Goal: Task Accomplishment & Management: Manage account settings

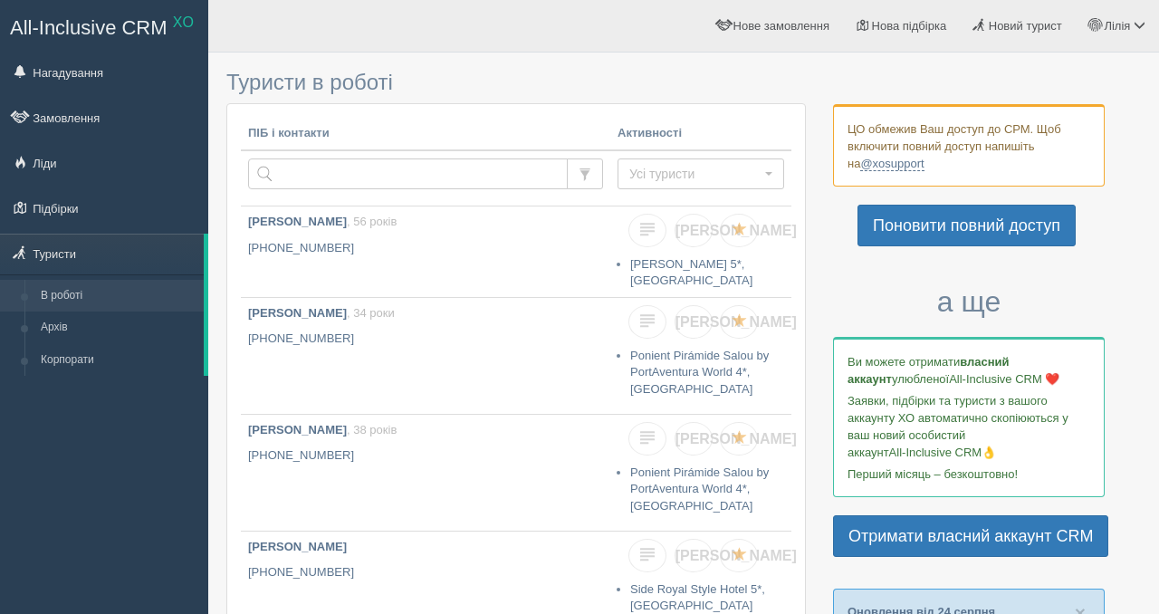
scroll to position [29, 0]
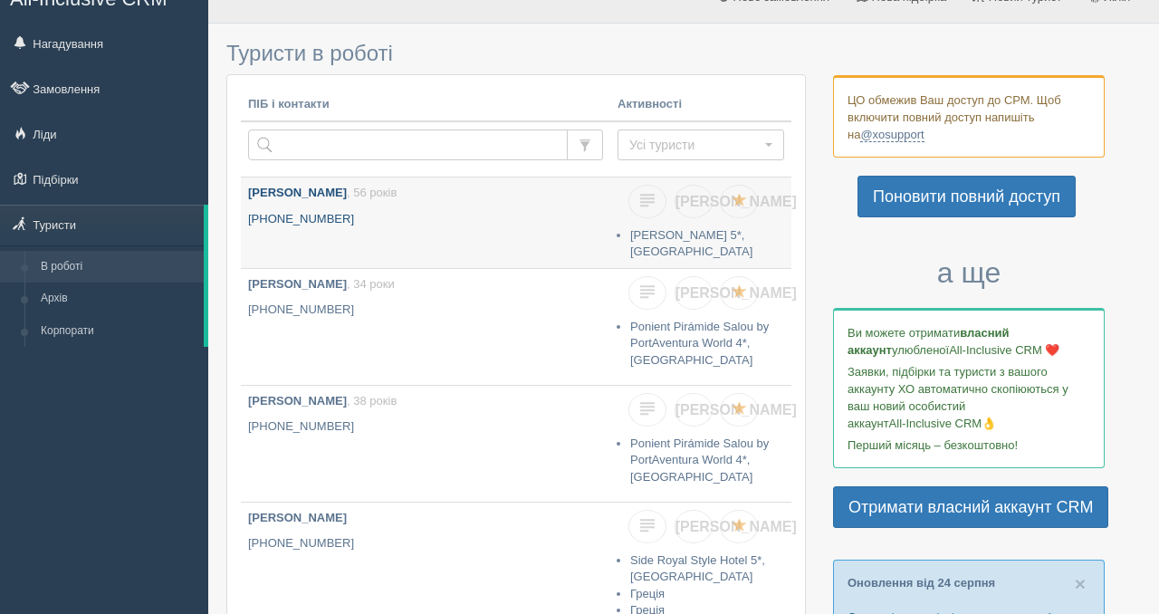
click at [406, 232] on link "Грисюк Сергій Михайлович , 56 років +380 66 738 6542" at bounding box center [425, 217] width 369 height 81
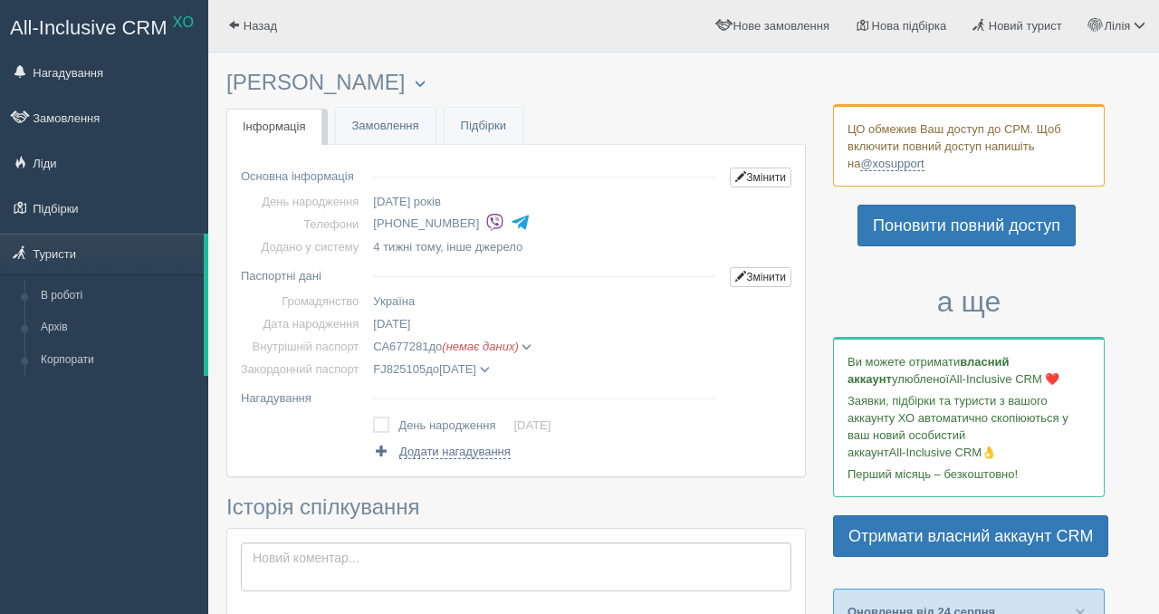
click at [393, 129] on link "Замовлення" at bounding box center [386, 126] width 100 height 37
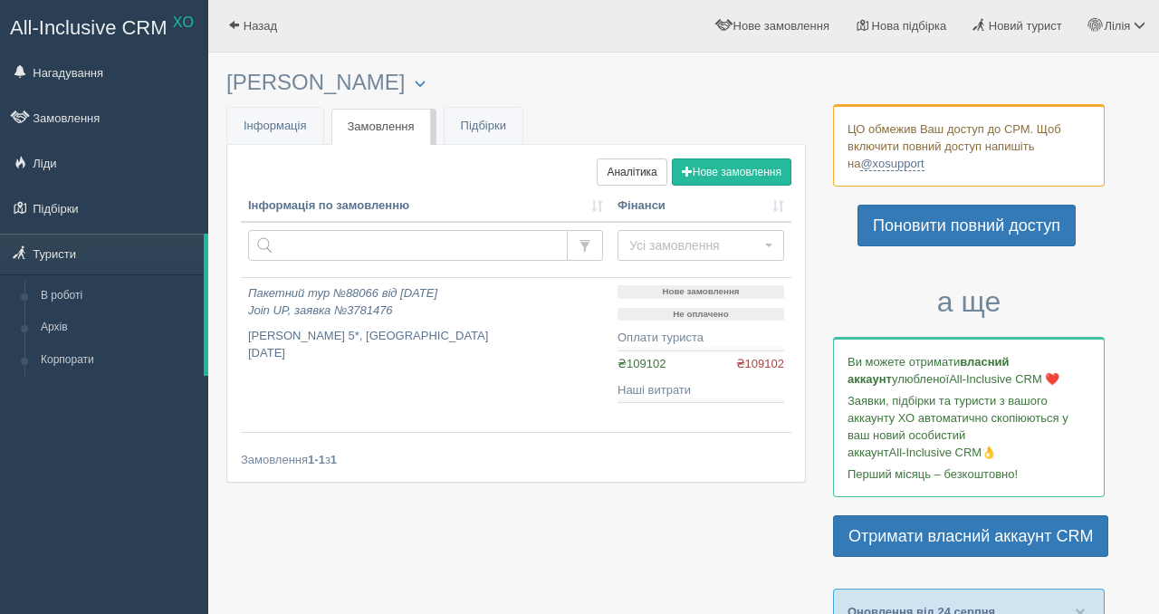
scroll to position [24, 0]
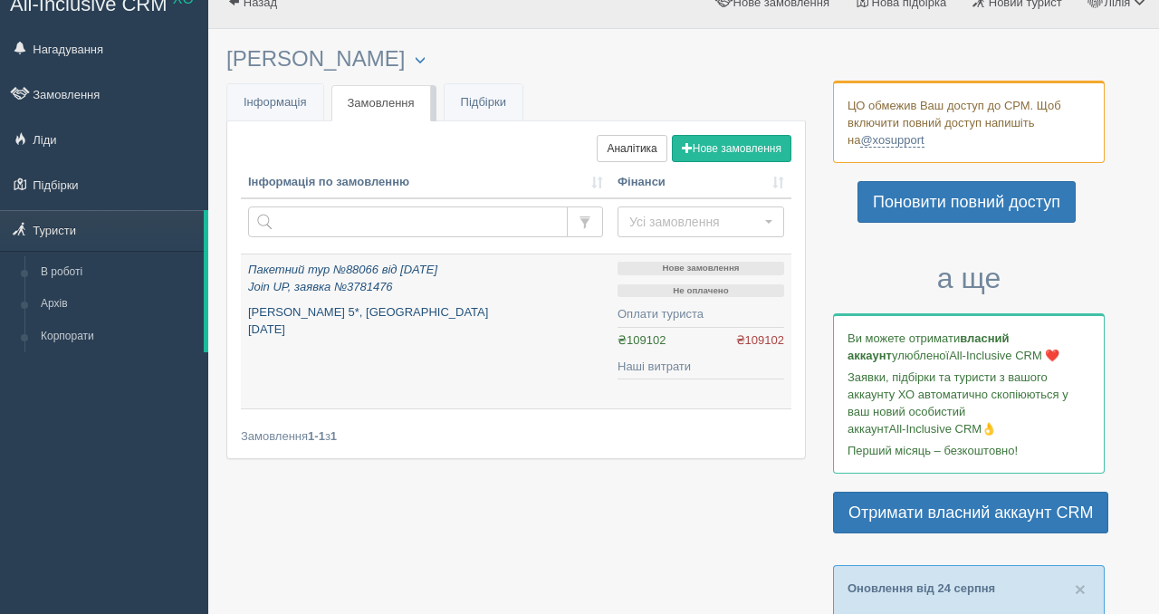
click at [523, 357] on link "Пакетний тур №88066 від 29.07.2025 Join UP, заявка №3781476 Duja Bodrum 5*, Тур…" at bounding box center [425, 331] width 369 height 154
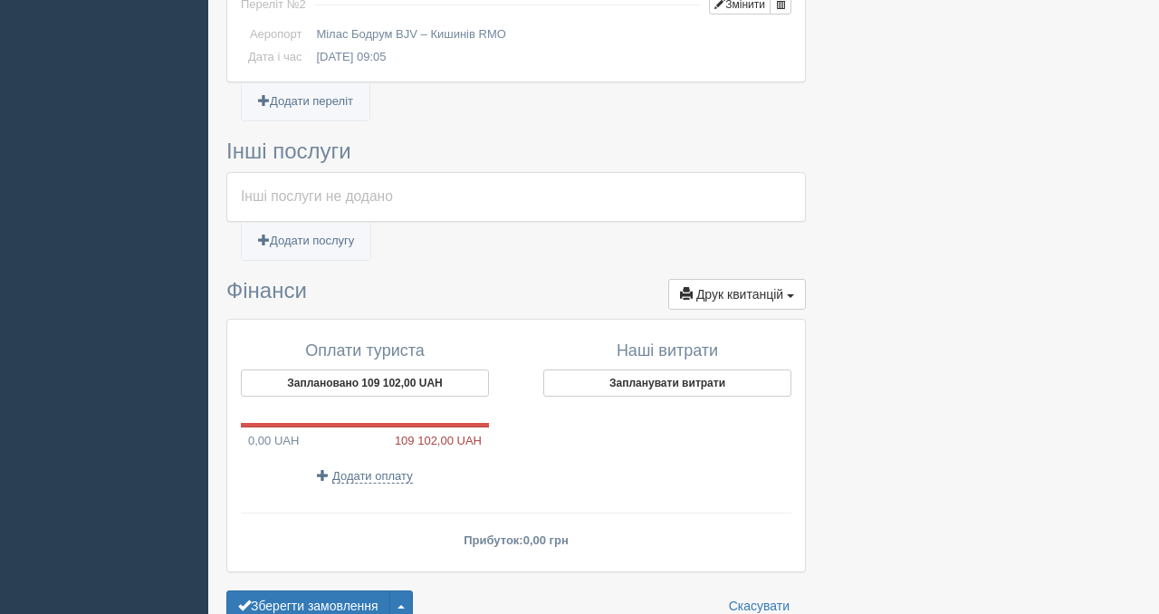
scroll to position [1404, 0]
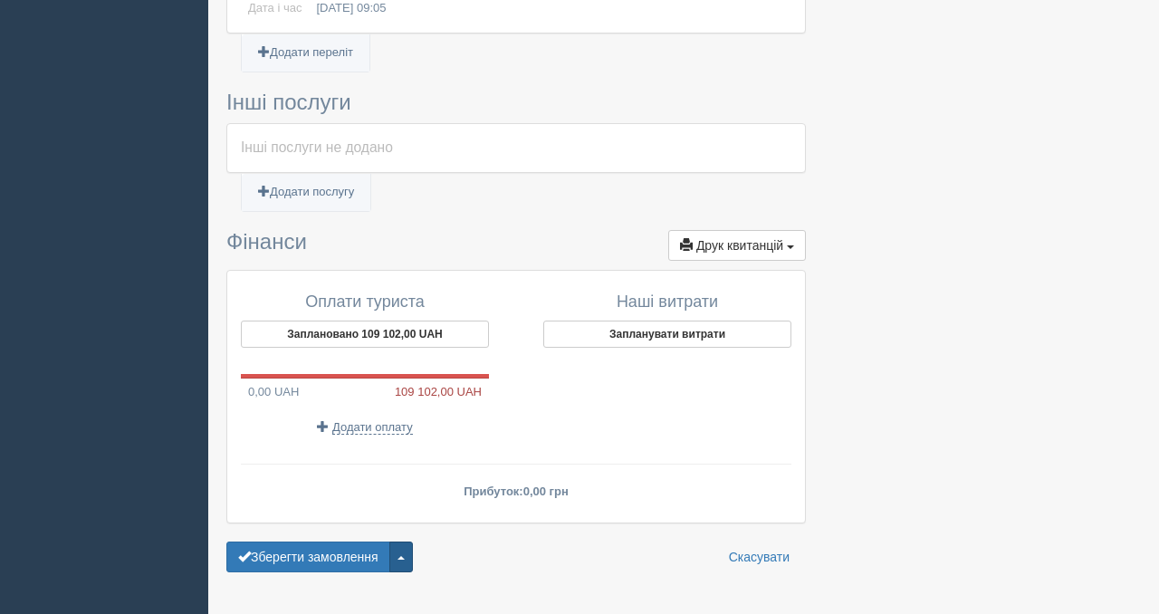
click at [412, 562] on button "button" at bounding box center [401, 556] width 24 height 31
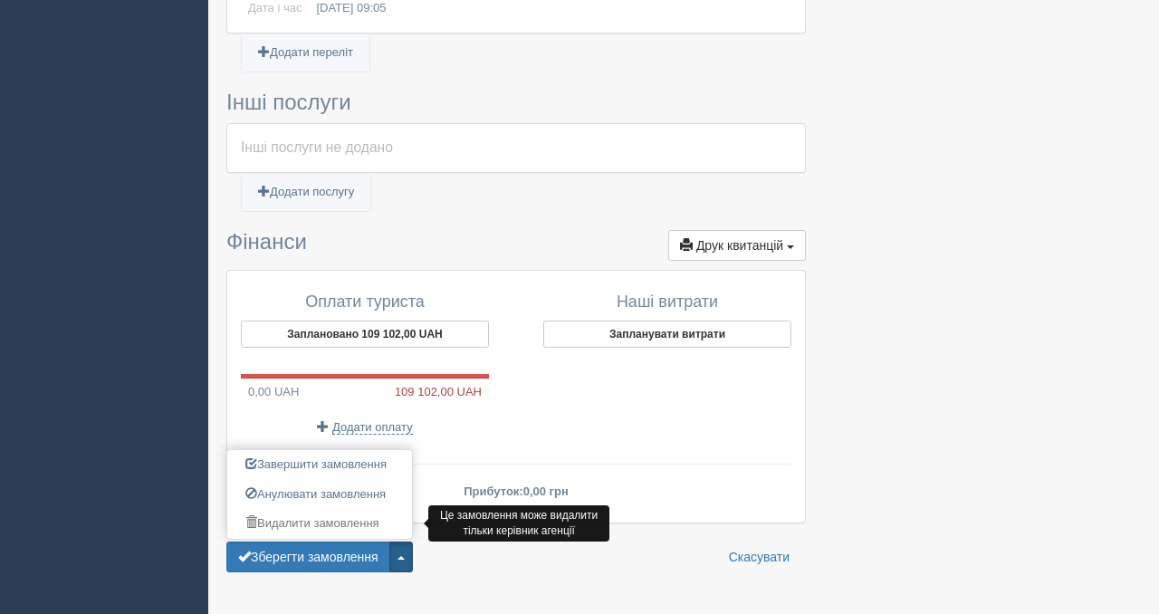
click at [355, 525] on link "Видалити замовлення" at bounding box center [319, 524] width 185 height 30
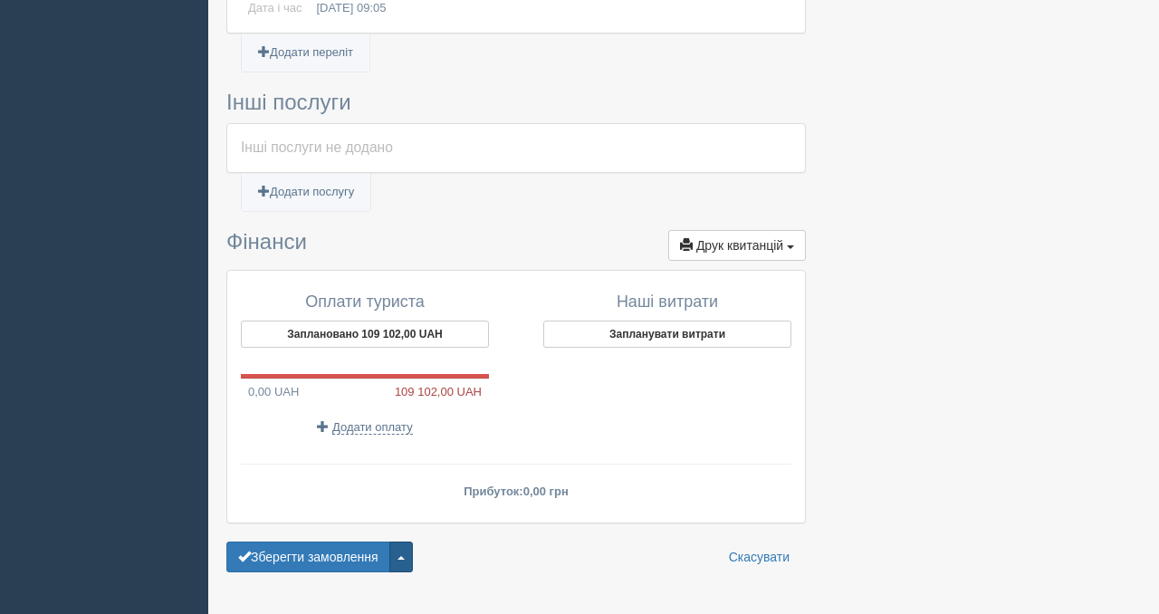
click at [409, 551] on button "button" at bounding box center [401, 556] width 24 height 31
click at [501, 451] on div "Оплати туриста Заплановано 109 102,00 UAH 0,00 UAH 109 102,00 UAH Додати оплату…" at bounding box center [516, 391] width 550 height 215
click at [417, 339] on button "Заплановано 109 102,00 UAH" at bounding box center [365, 333] width 248 height 27
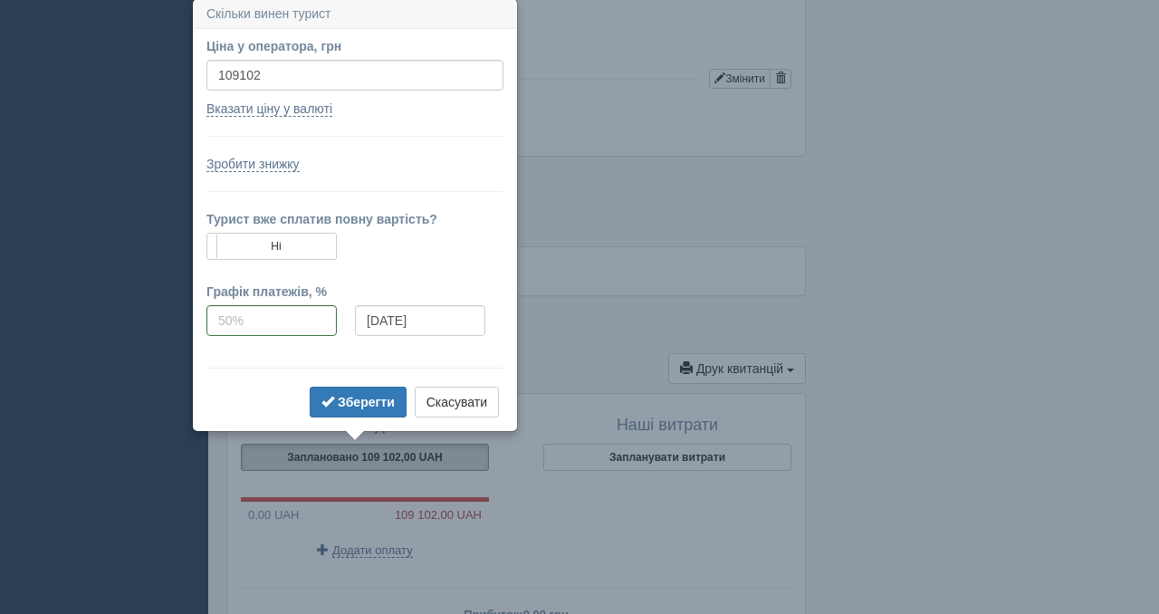
scroll to position [1279, 0]
drag, startPoint x: 286, startPoint y: 81, endPoint x: 53, endPoint y: 76, distance: 232.7
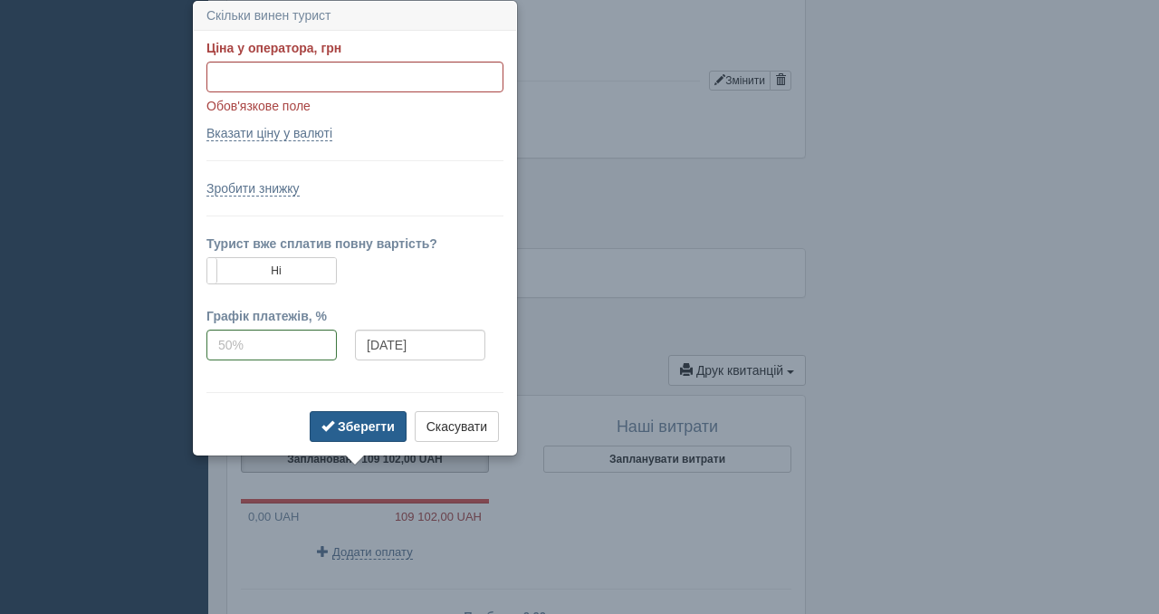
click at [349, 423] on b "Зберегти" at bounding box center [366, 426] width 57 height 14
click at [368, 427] on b "Зберегти" at bounding box center [366, 426] width 57 height 14
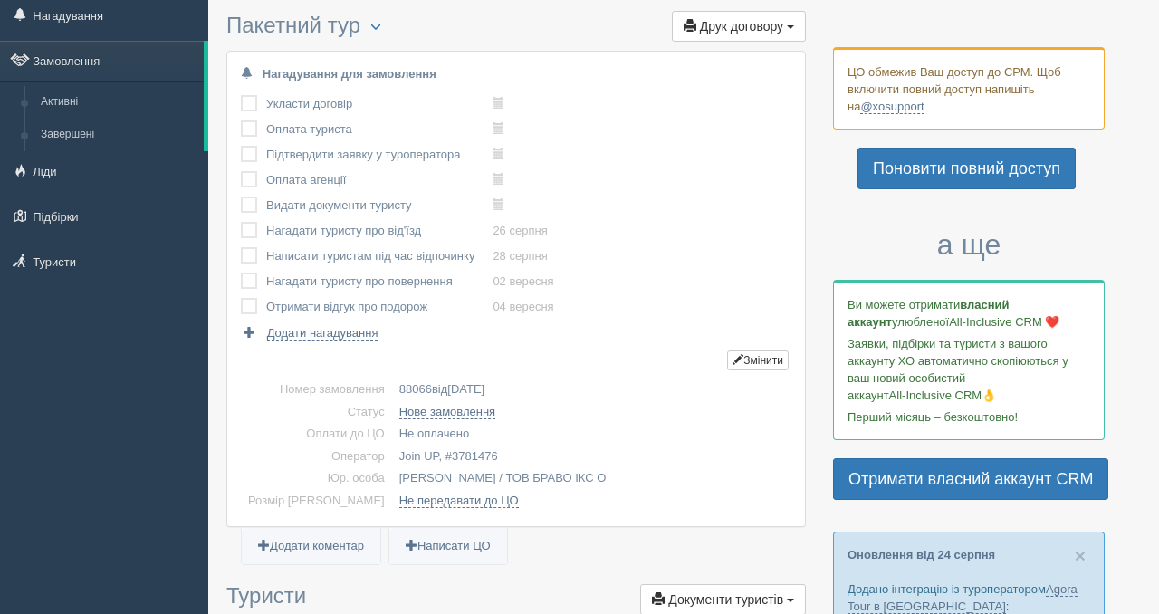
scroll to position [62, 0]
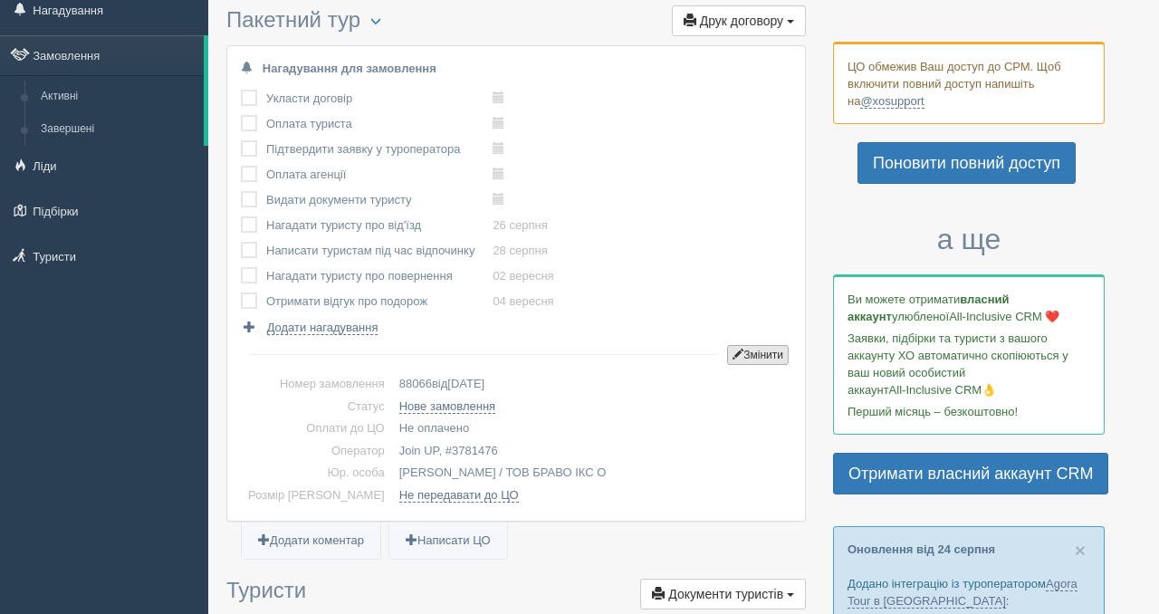
click at [753, 355] on button "Змінити" at bounding box center [758, 355] width 62 height 20
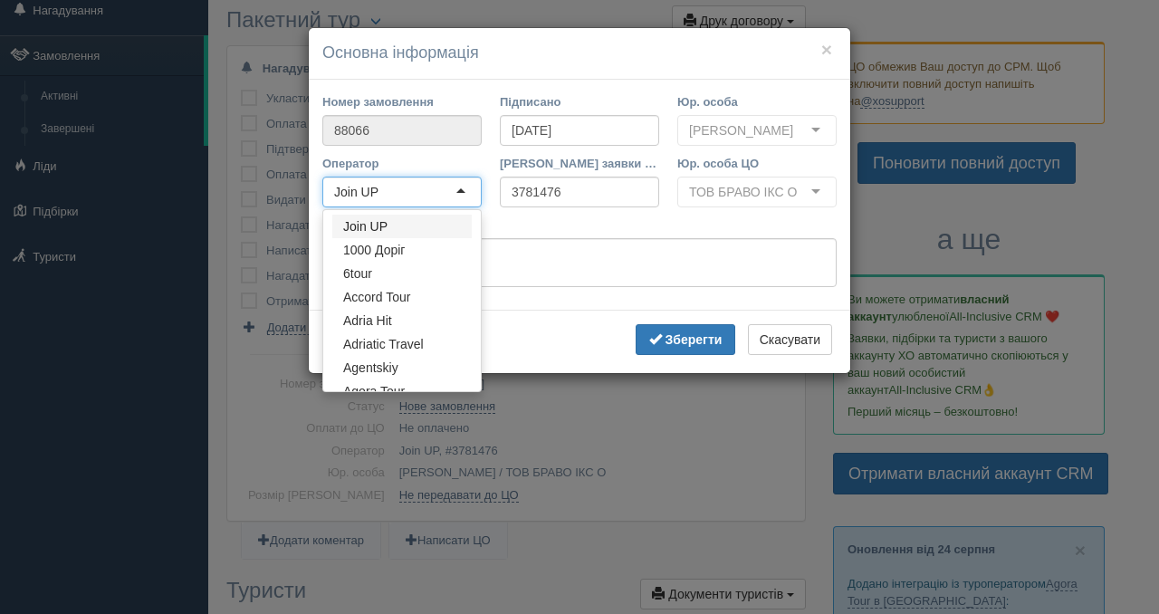
click at [421, 207] on div "Join UP" at bounding box center [401, 192] width 159 height 31
click at [544, 234] on label "Нотатки" at bounding box center [579, 224] width 514 height 17
click at [544, 246] on textarea "Нотатки" at bounding box center [579, 262] width 514 height 49
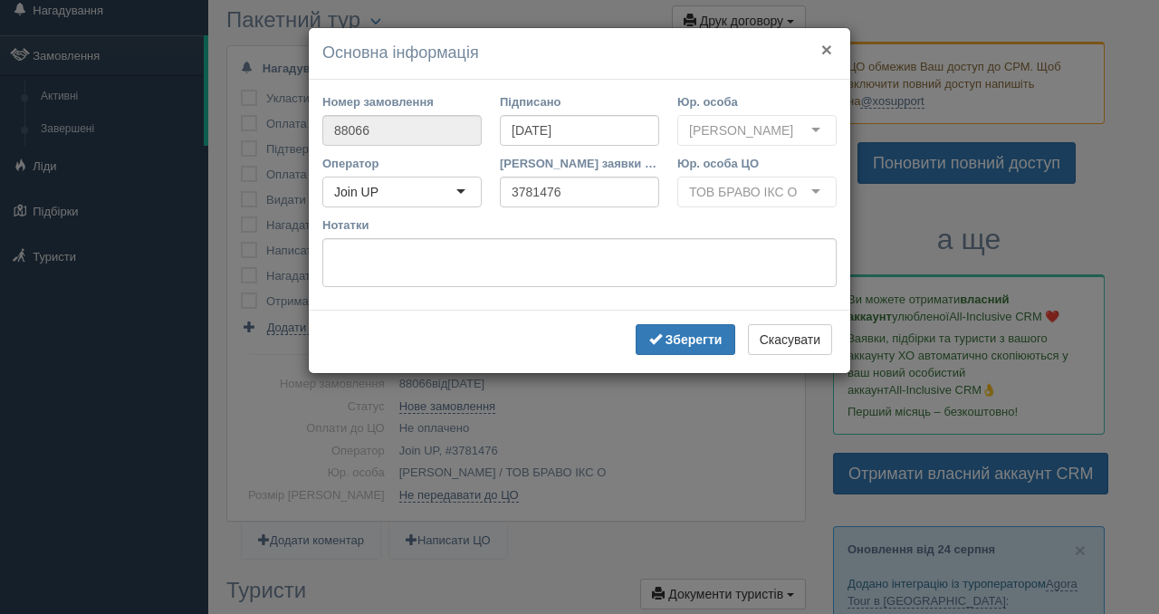
click at [821, 51] on button "×" at bounding box center [826, 49] width 11 height 19
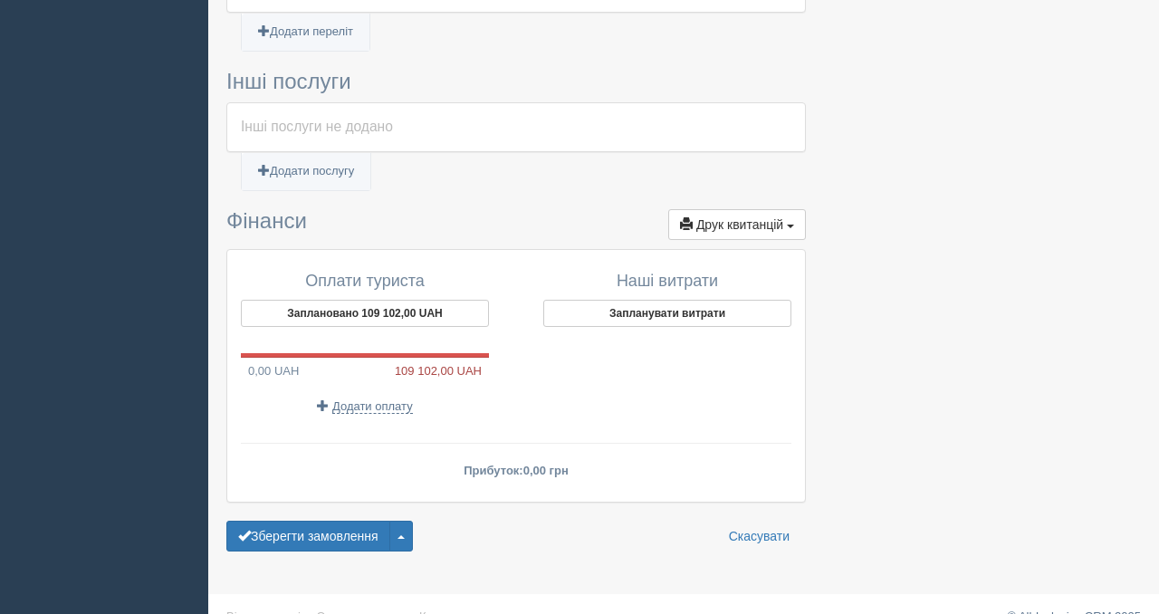
scroll to position [1449, 0]
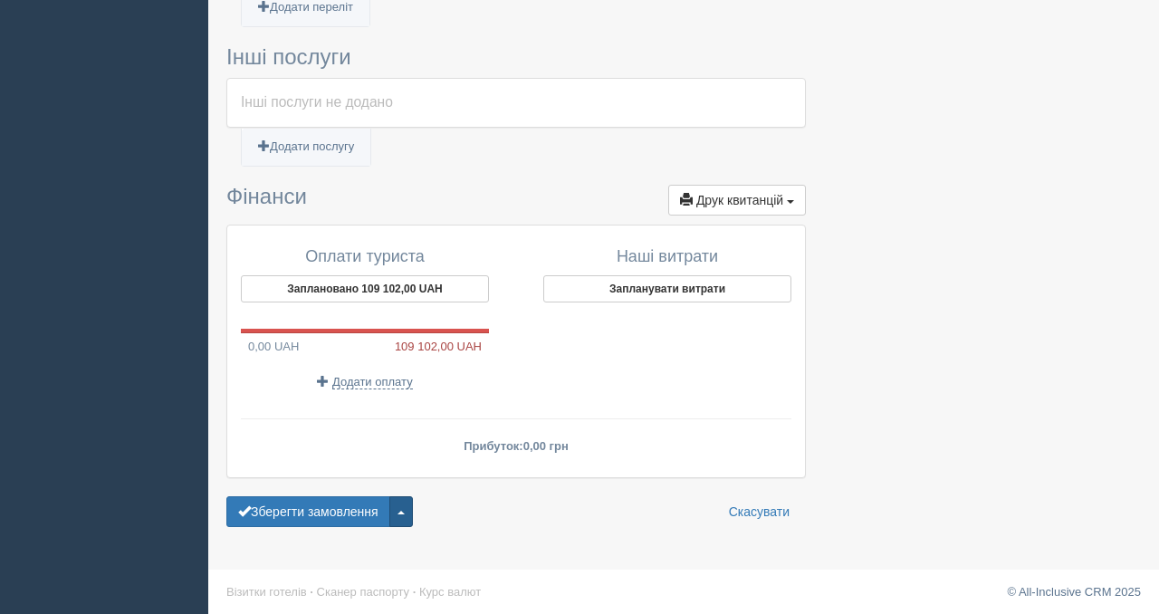
click at [404, 515] on button "button" at bounding box center [401, 511] width 24 height 31
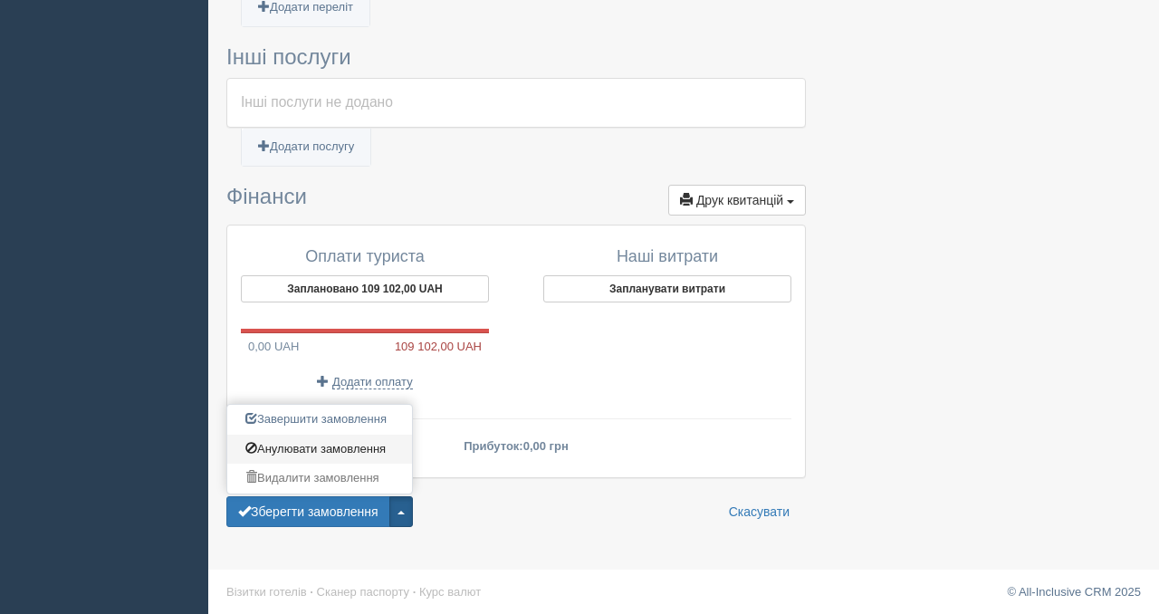
click at [334, 448] on link "Анулювати замовлення" at bounding box center [319, 449] width 185 height 30
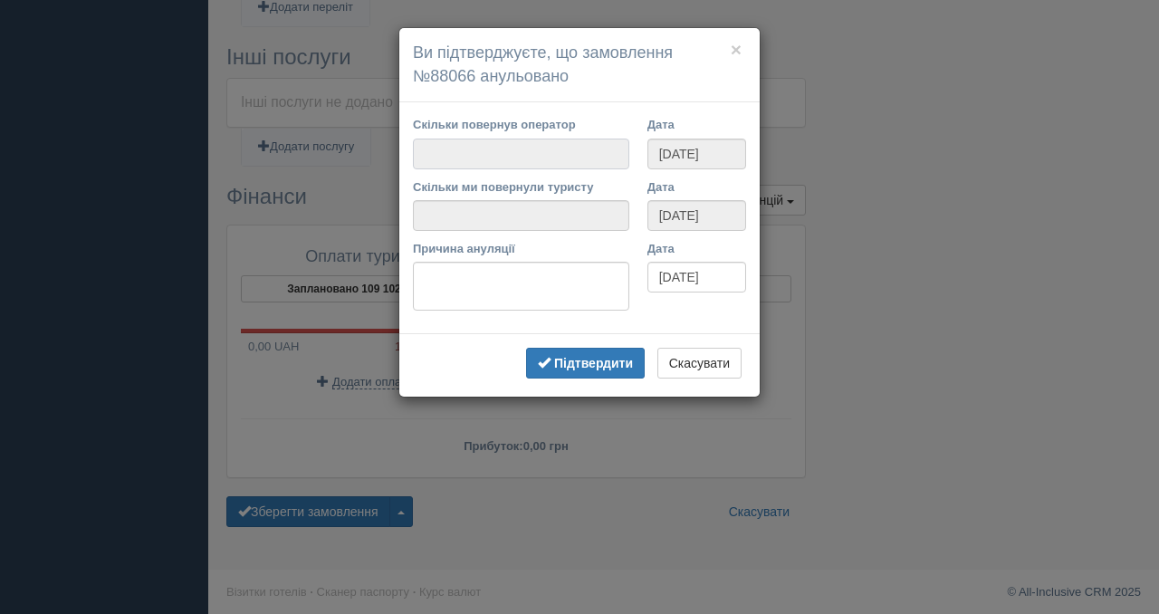
click at [519, 155] on input "Скільки повернув оператор" at bounding box center [521, 153] width 216 height 31
click at [720, 351] on button "Скасувати" at bounding box center [699, 363] width 84 height 31
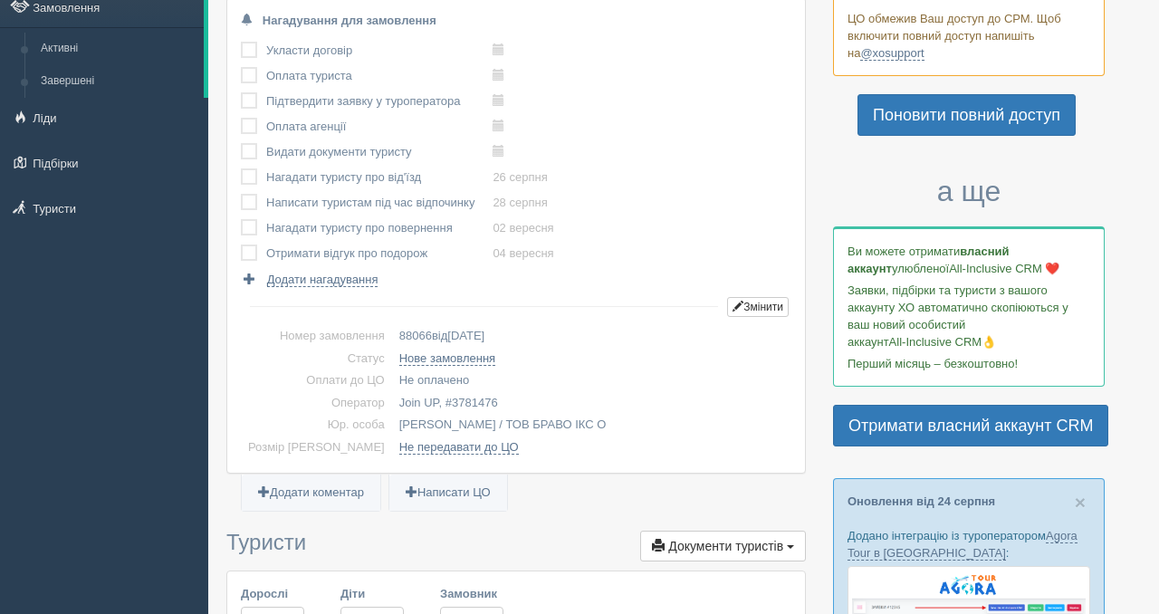
scroll to position [79, 0]
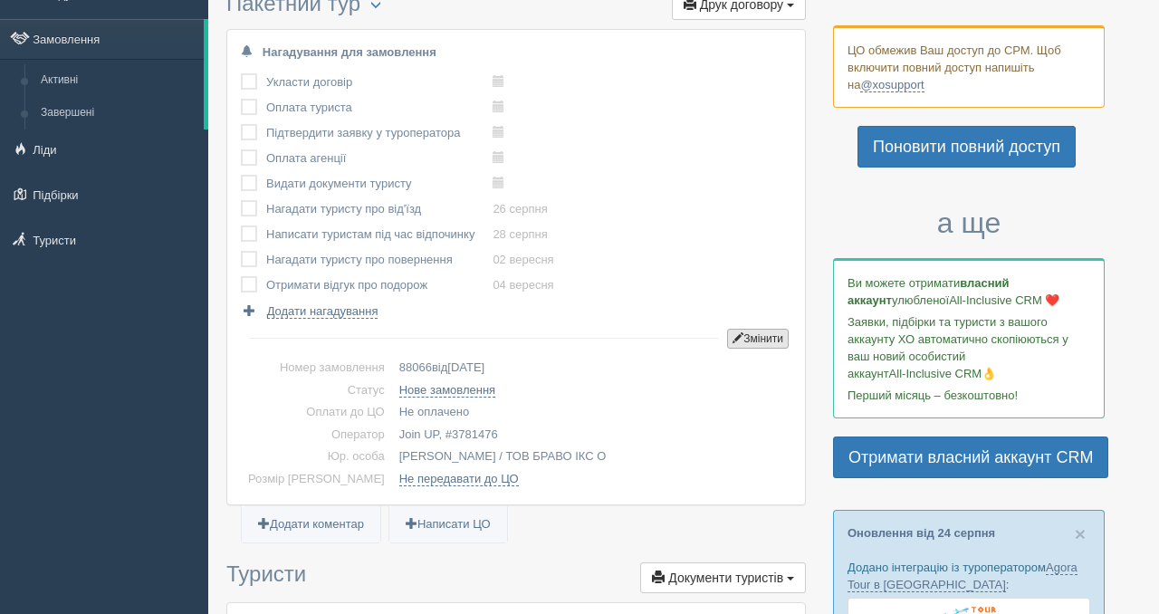
click at [761, 334] on button "Змінити" at bounding box center [758, 339] width 62 height 20
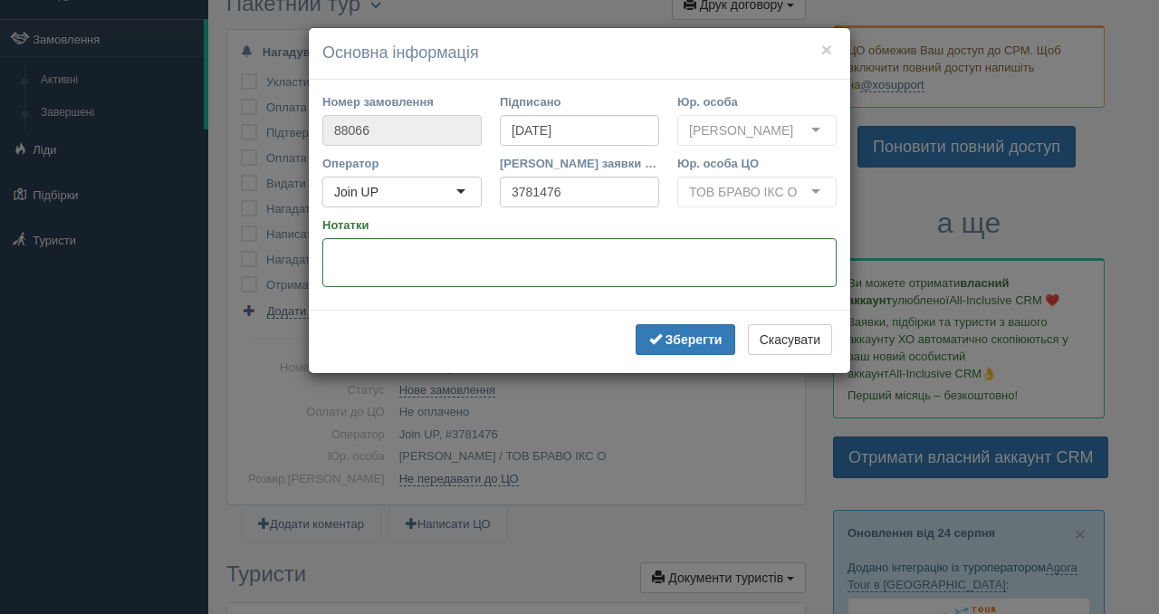
drag, startPoint x: 443, startPoint y: 132, endPoint x: 272, endPoint y: 129, distance: 170.2
click at [272, 129] on div "× Основна інформація Номер замовлення 88066 Підписано [DATE] Юр. особа [PERSON_…" at bounding box center [579, 307] width 1159 height 614
click at [617, 140] on input "[DATE]" at bounding box center [579, 130] width 159 height 31
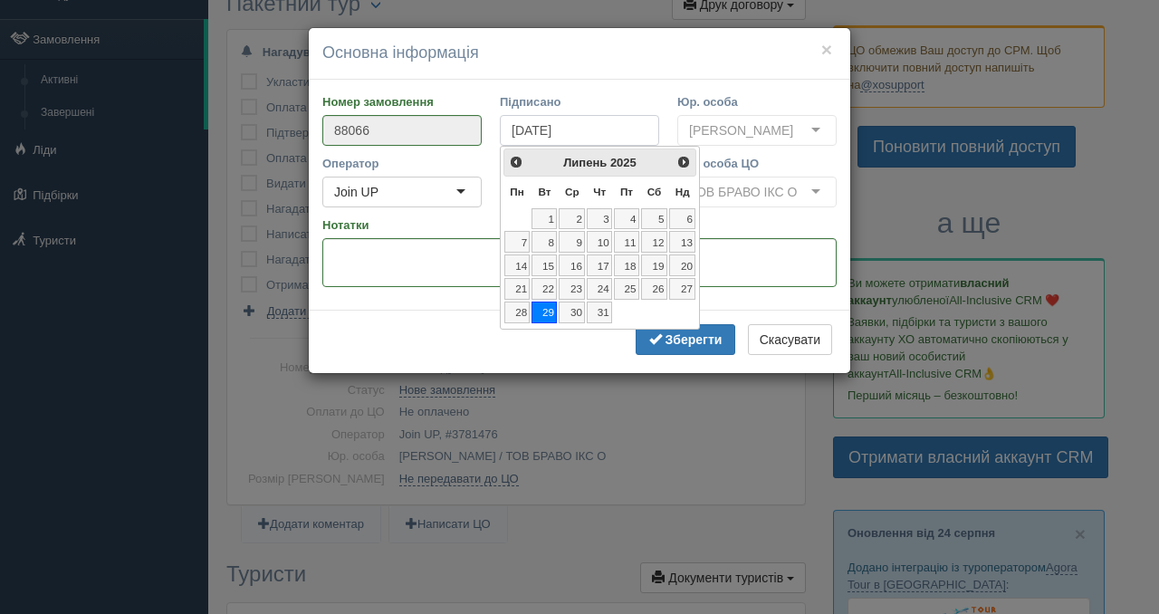
drag, startPoint x: 597, startPoint y: 136, endPoint x: 442, endPoint y: 129, distance: 155.0
click at [461, 135] on div "Номер замовлення 88066 Підписано [DATE] Юр. особа [PERSON_NAME] ФОП [PERSON_NAM…" at bounding box center [579, 124] width 532 height 62
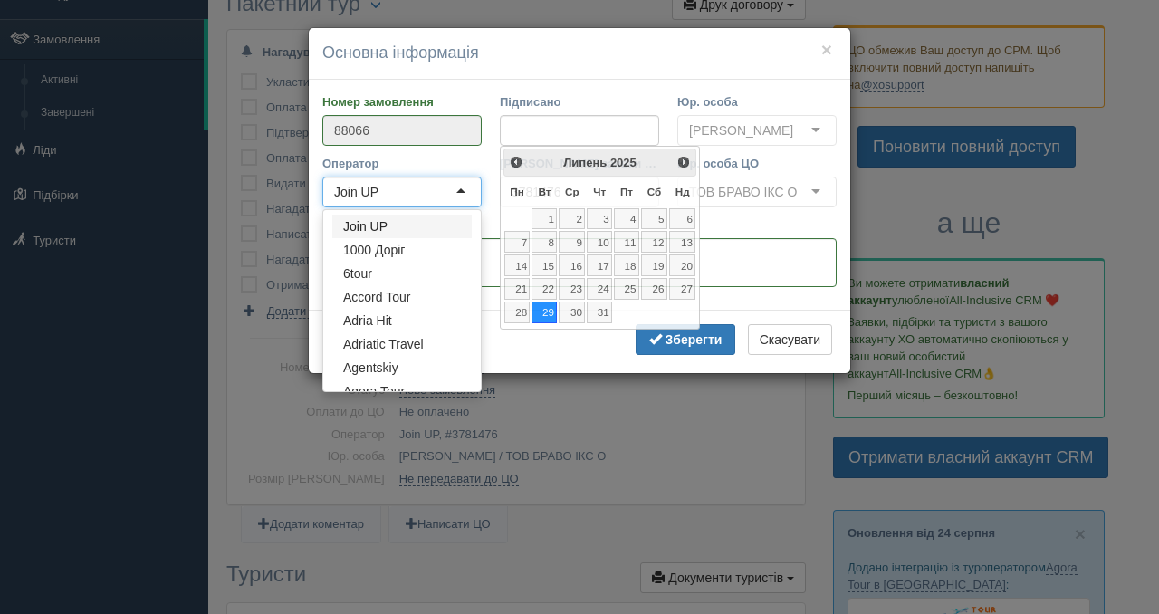
click at [419, 207] on div "Join UP" at bounding box center [401, 192] width 159 height 31
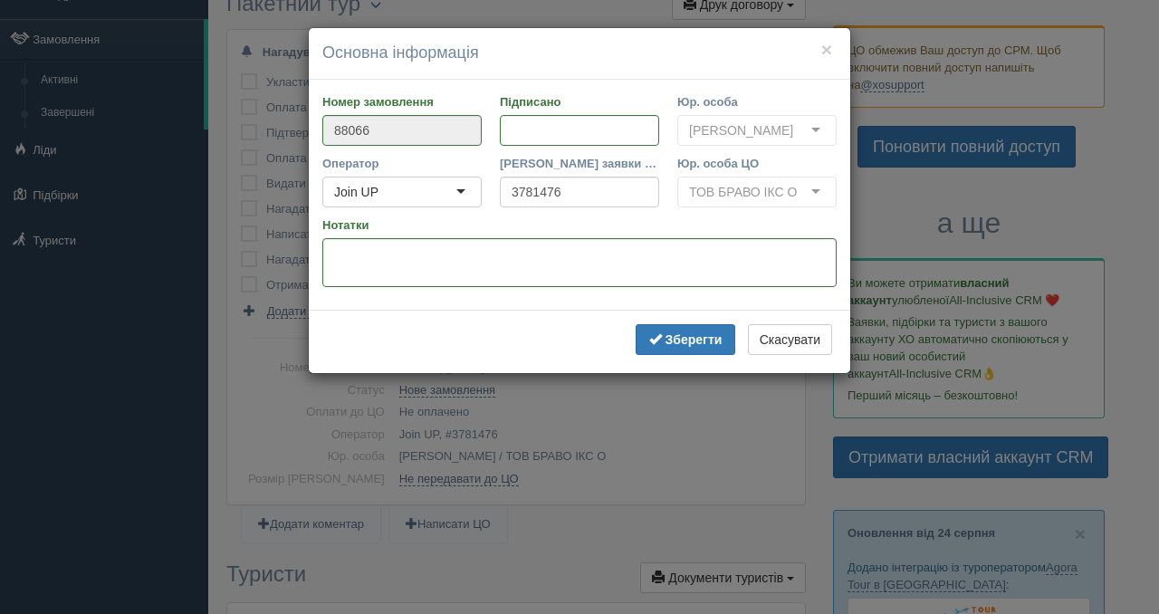
click at [524, 234] on label "Нотатки" at bounding box center [579, 224] width 514 height 17
click at [524, 239] on textarea "Нотатки" at bounding box center [579, 262] width 514 height 49
drag, startPoint x: 580, startPoint y: 205, endPoint x: 421, endPoint y: 206, distance: 159.3
click at [430, 208] on div "Оператор Join UP Join UP Join UP 1000 Доріг 6tour Accord Tour Adria Hit Adriati…" at bounding box center [579, 186] width 532 height 62
click at [510, 155] on div "Номер замовлення 88066 Підписано Юр. особа [PERSON_NAME] ФОП [PERSON_NAME]" at bounding box center [579, 124] width 532 height 62
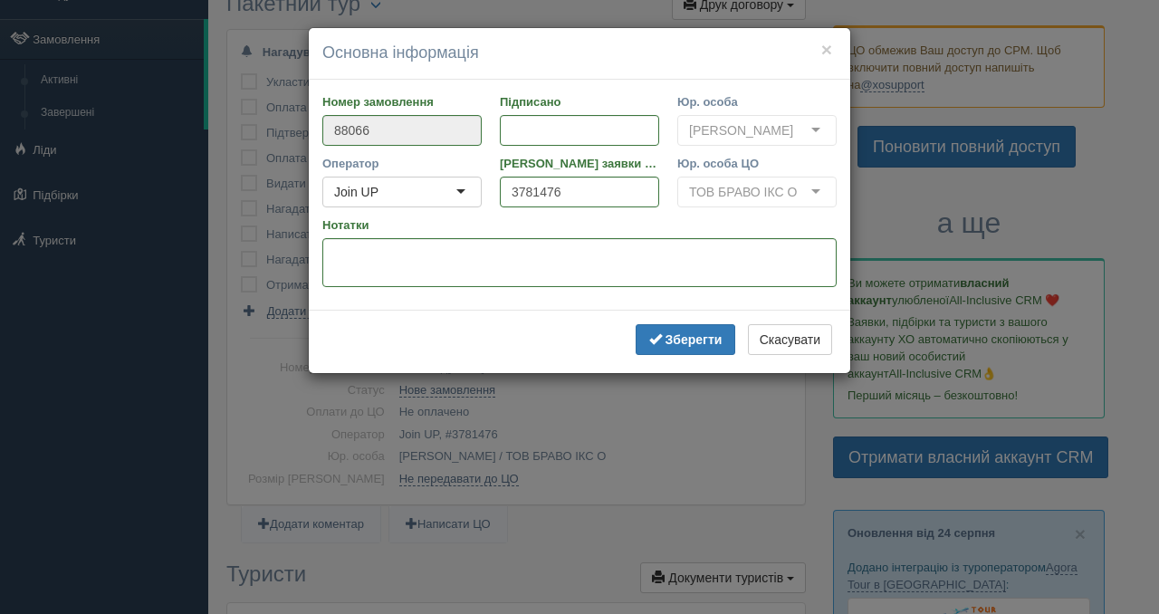
click at [458, 234] on label "Нотатки" at bounding box center [579, 224] width 514 height 17
click at [458, 243] on textarea "Нотатки" at bounding box center [579, 262] width 514 height 49
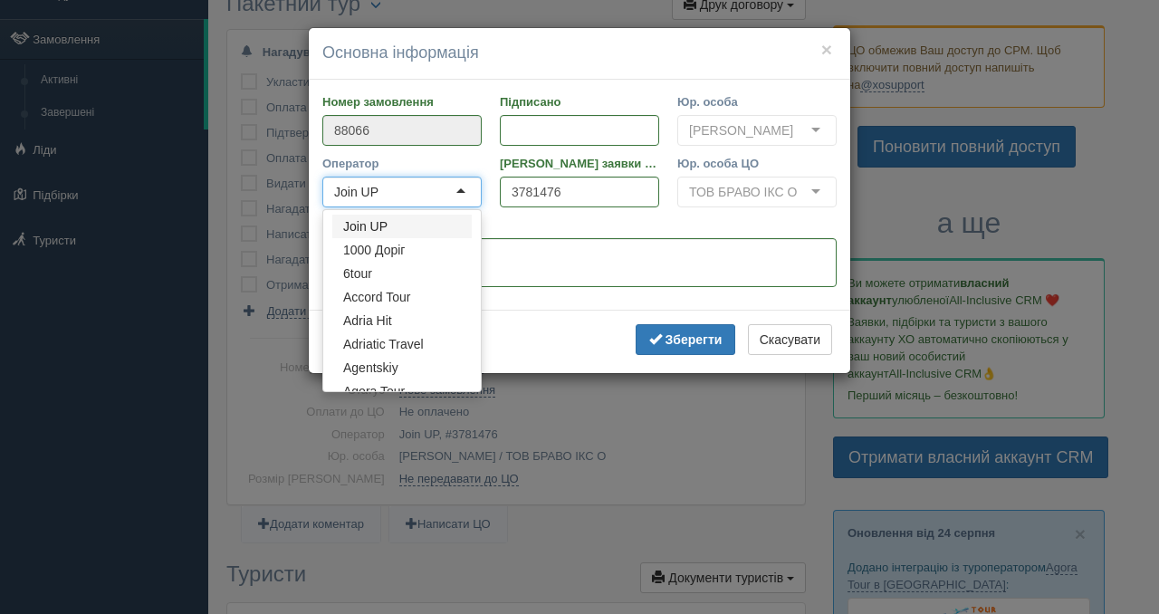
click at [457, 207] on div "Join UP" at bounding box center [401, 192] width 159 height 31
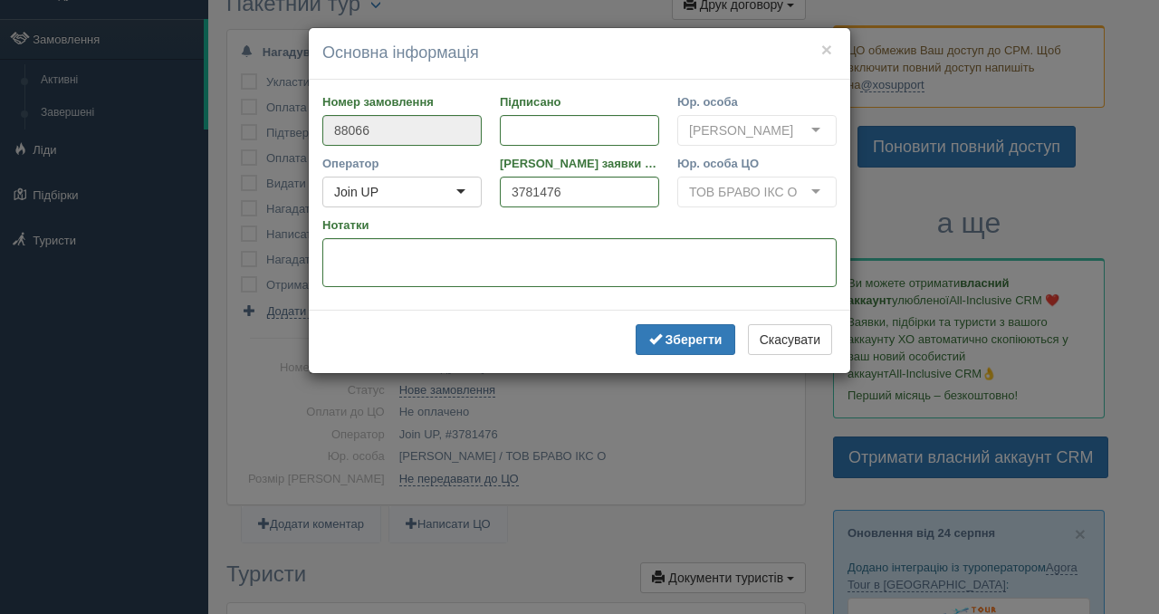
click at [511, 234] on label "Нотатки" at bounding box center [579, 224] width 514 height 17
click at [511, 238] on textarea "Нотатки" at bounding box center [579, 262] width 514 height 49
click at [406, 129] on input "88066" at bounding box center [401, 130] width 159 height 31
click at [668, 347] on b "Зберегти" at bounding box center [693, 339] width 57 height 14
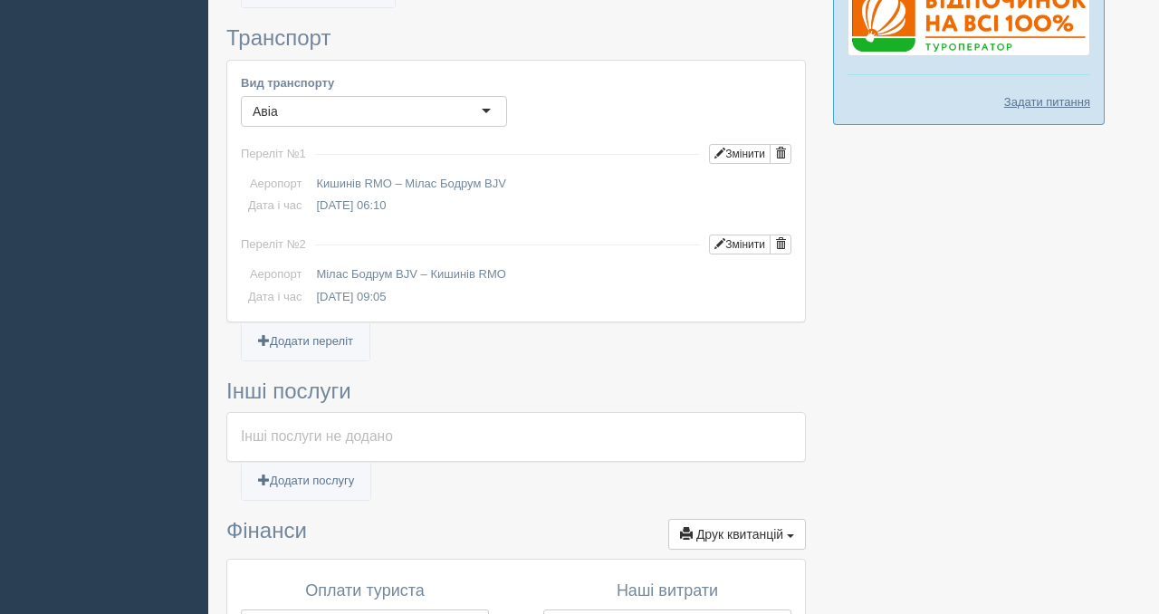
scroll to position [1453, 0]
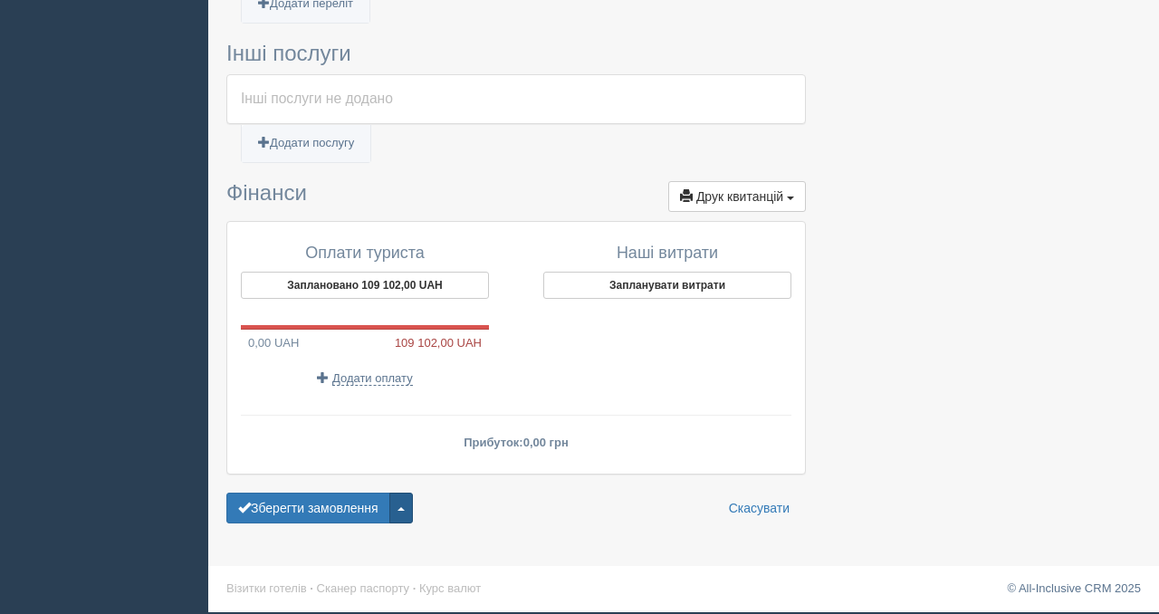
click at [406, 497] on button "button" at bounding box center [401, 507] width 24 height 31
click at [532, 377] on div "Наші витрати Запланувати витрати" at bounding box center [658, 315] width 284 height 160
click at [422, 280] on button "Заплановано 109 102,00 UAH" at bounding box center [365, 285] width 248 height 27
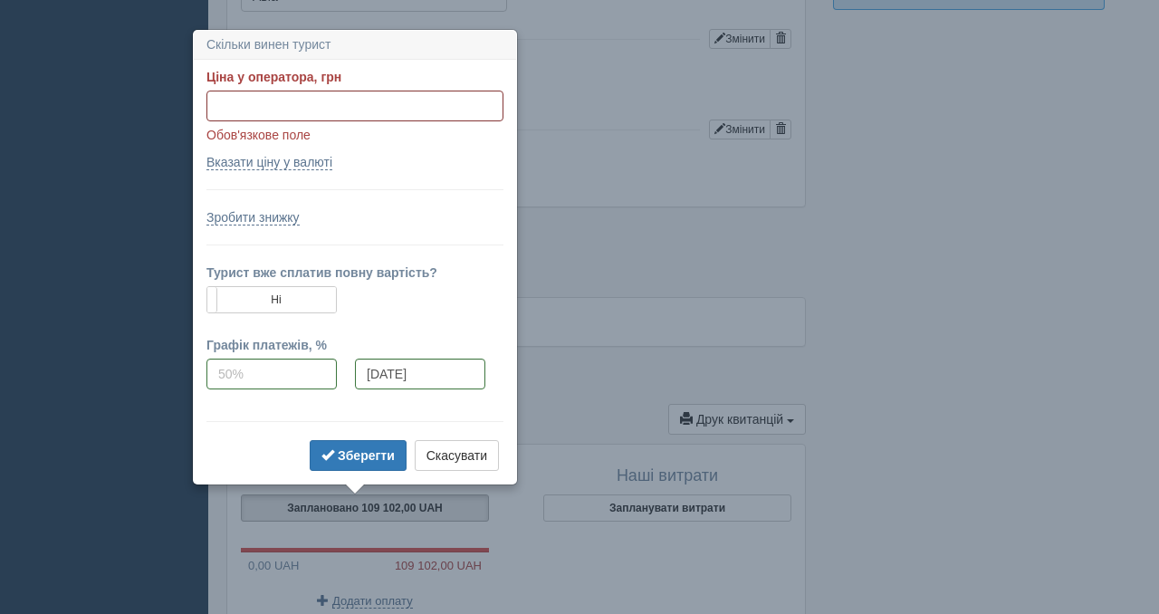
scroll to position [1227, 0]
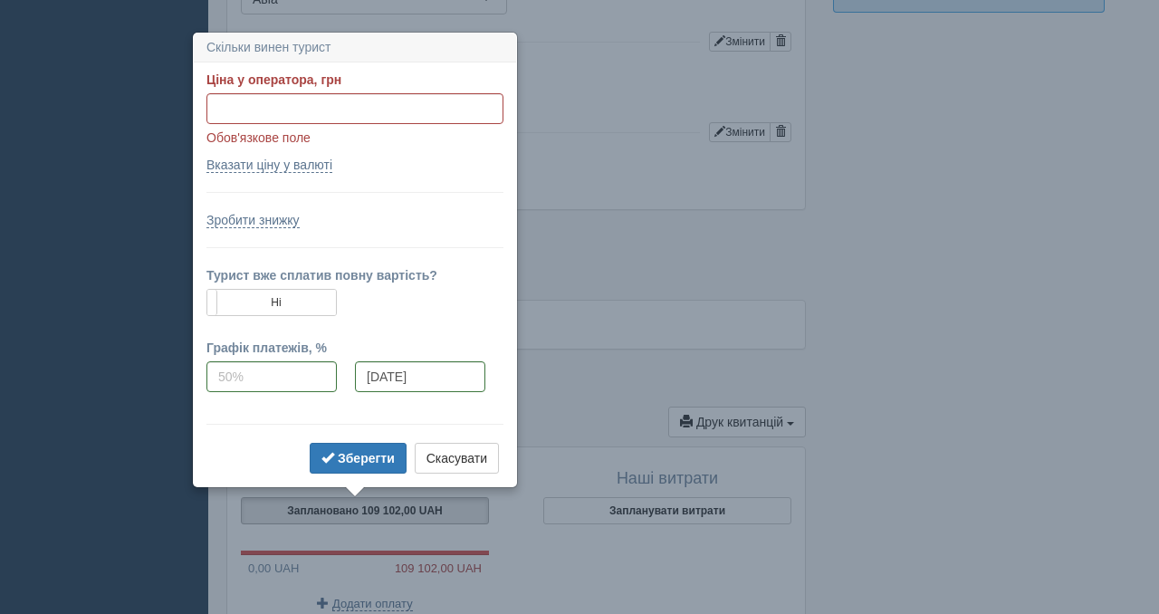
click at [302, 46] on h3 "Скільки винен турист" at bounding box center [355, 47] width 322 height 29
click at [359, 458] on b "Зберегти" at bounding box center [366, 458] width 57 height 14
click at [467, 459] on button "Скасувати" at bounding box center [457, 458] width 84 height 31
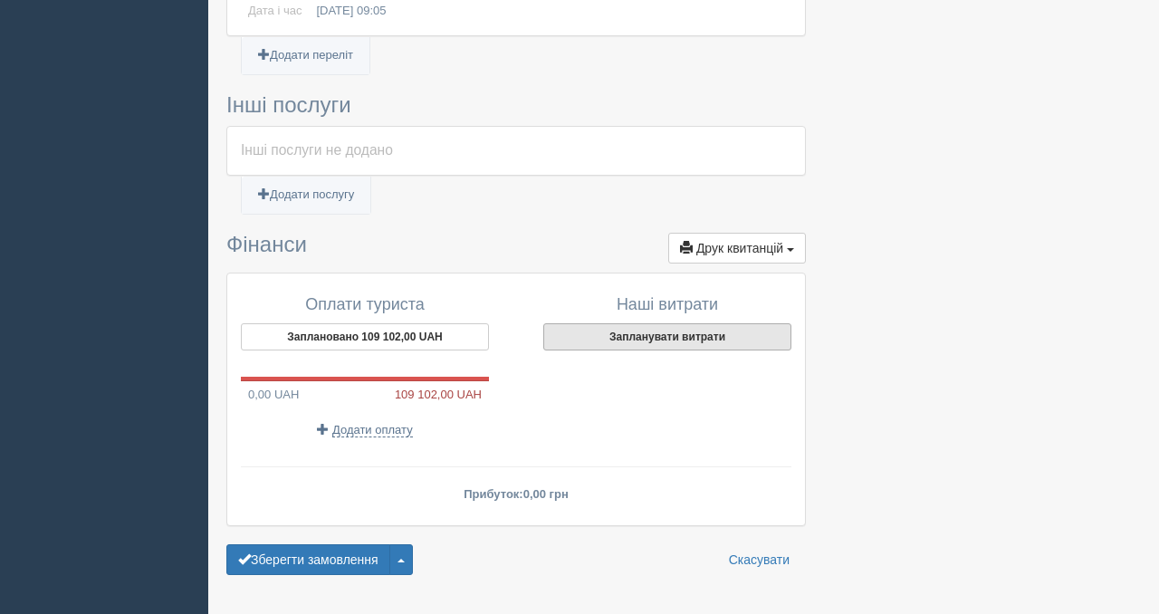
scroll to position [1369, 0]
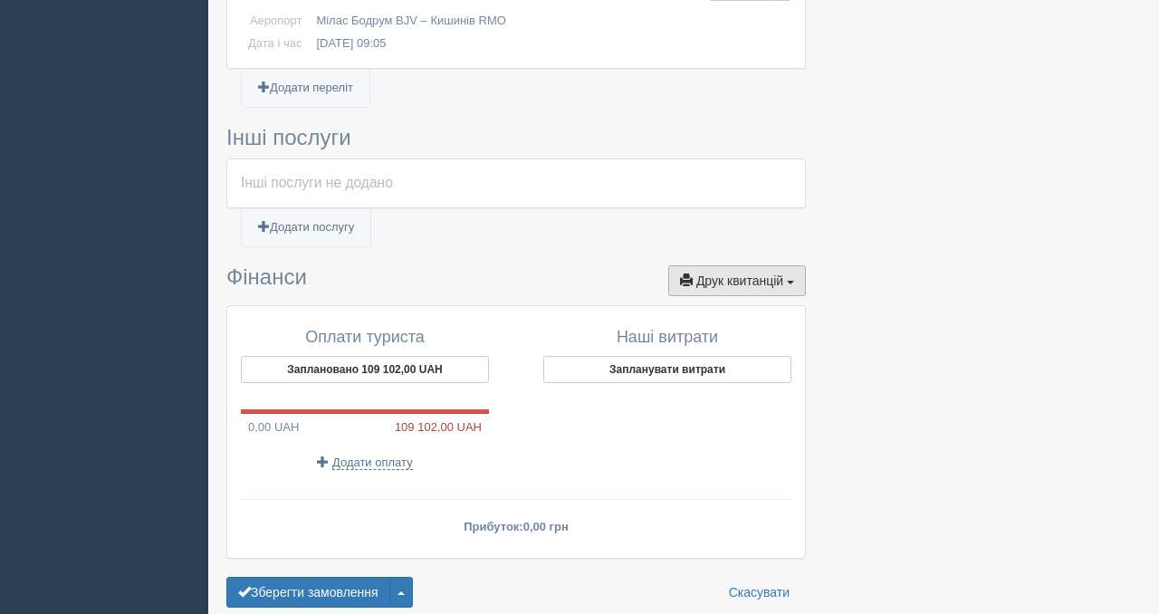
click at [715, 281] on span "Друк квитанцій" at bounding box center [739, 280] width 87 height 14
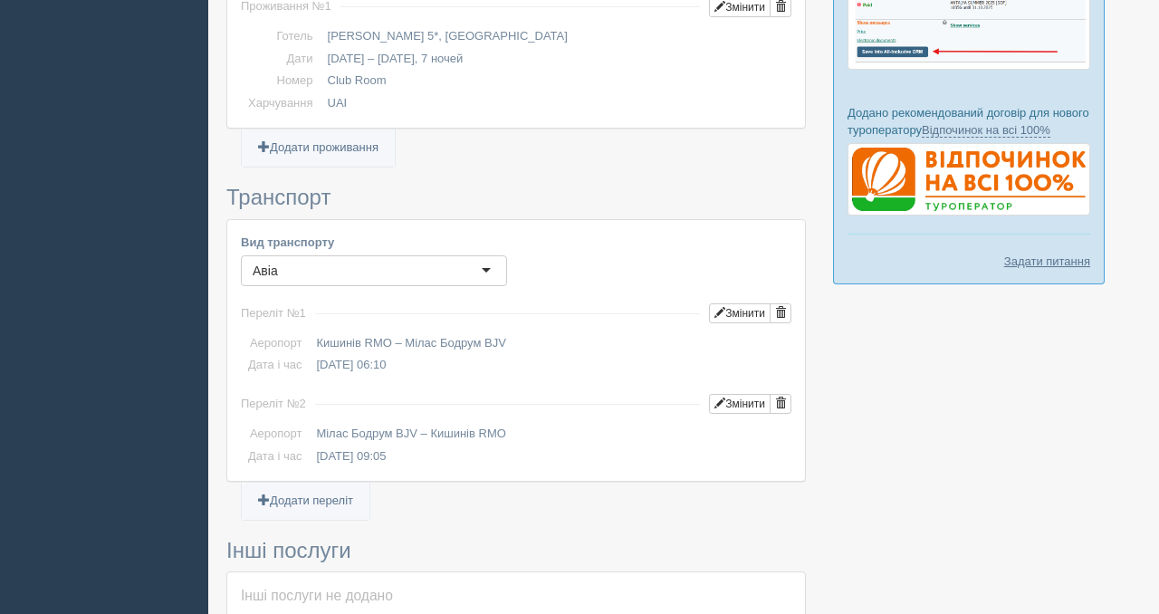
scroll to position [1453, 0]
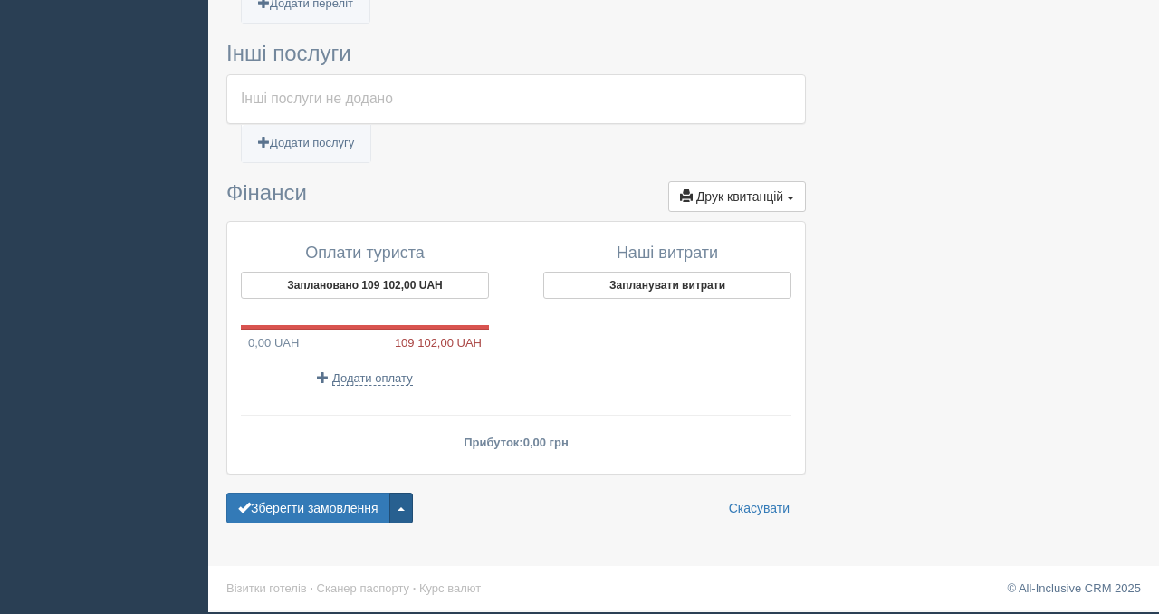
click at [413, 509] on button "button" at bounding box center [401, 507] width 24 height 31
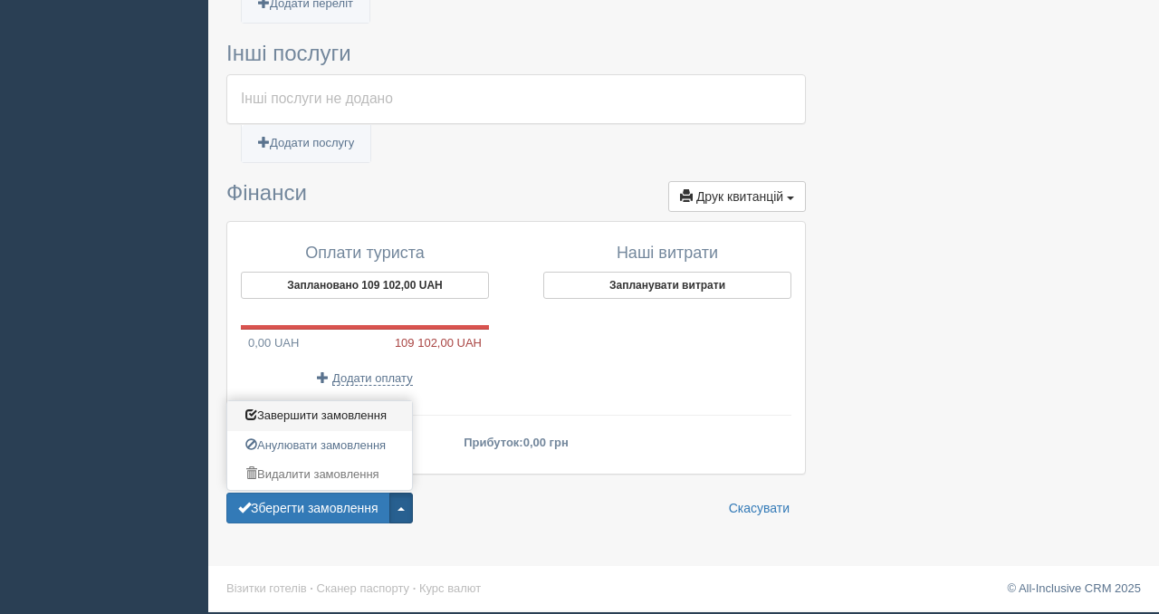
click at [363, 419] on span "Завершити замовлення" at bounding box center [315, 415] width 141 height 14
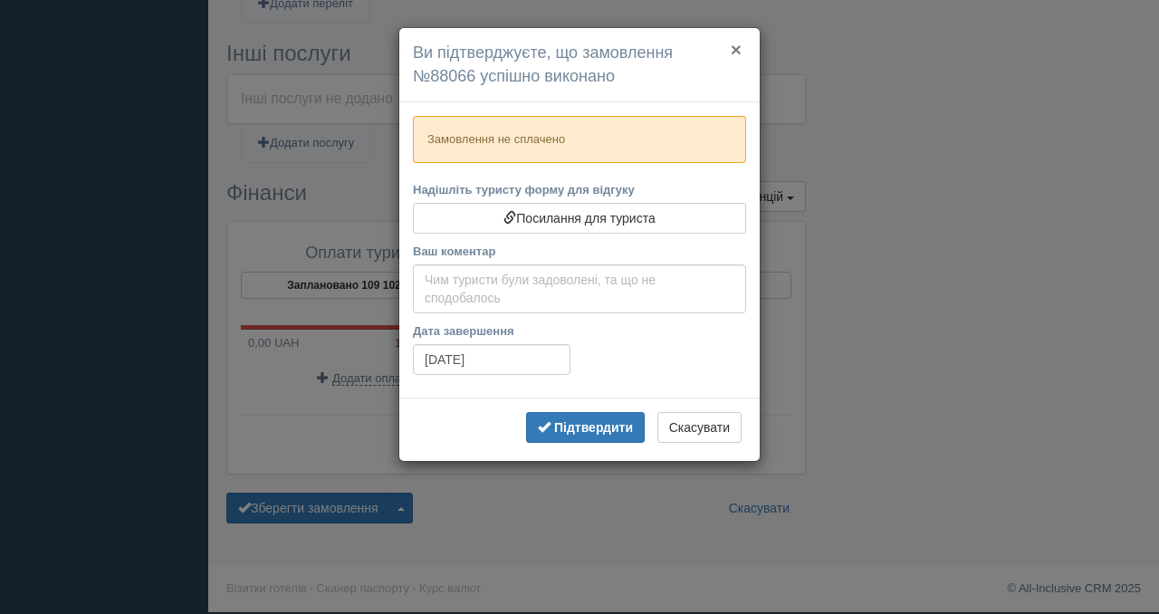
click at [735, 49] on button "×" at bounding box center [735, 49] width 11 height 19
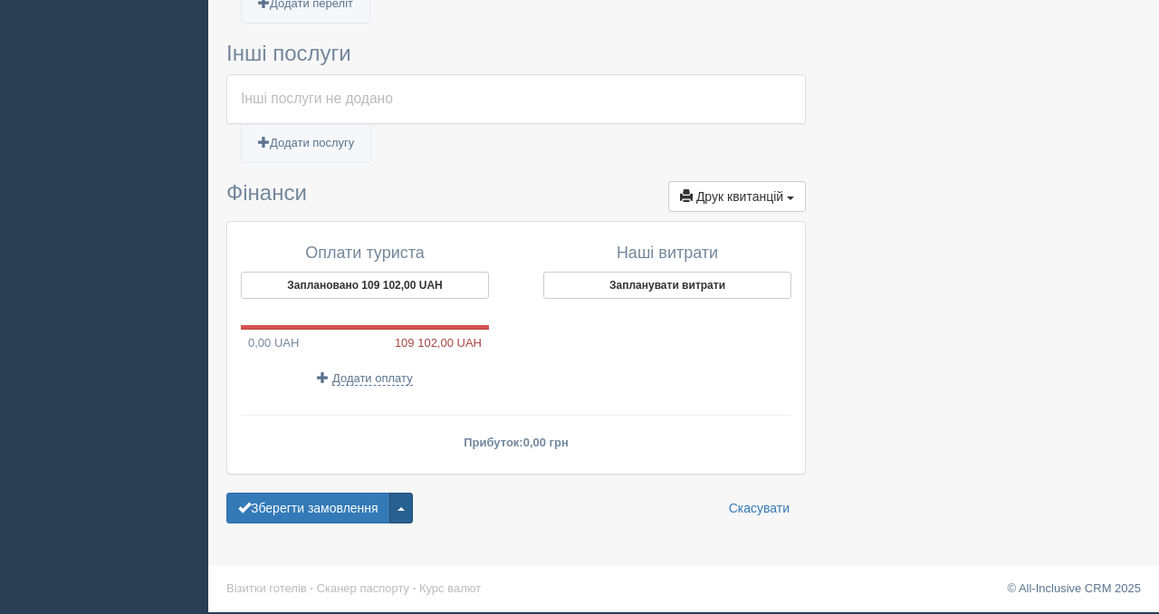
click at [413, 499] on button "button" at bounding box center [401, 507] width 24 height 31
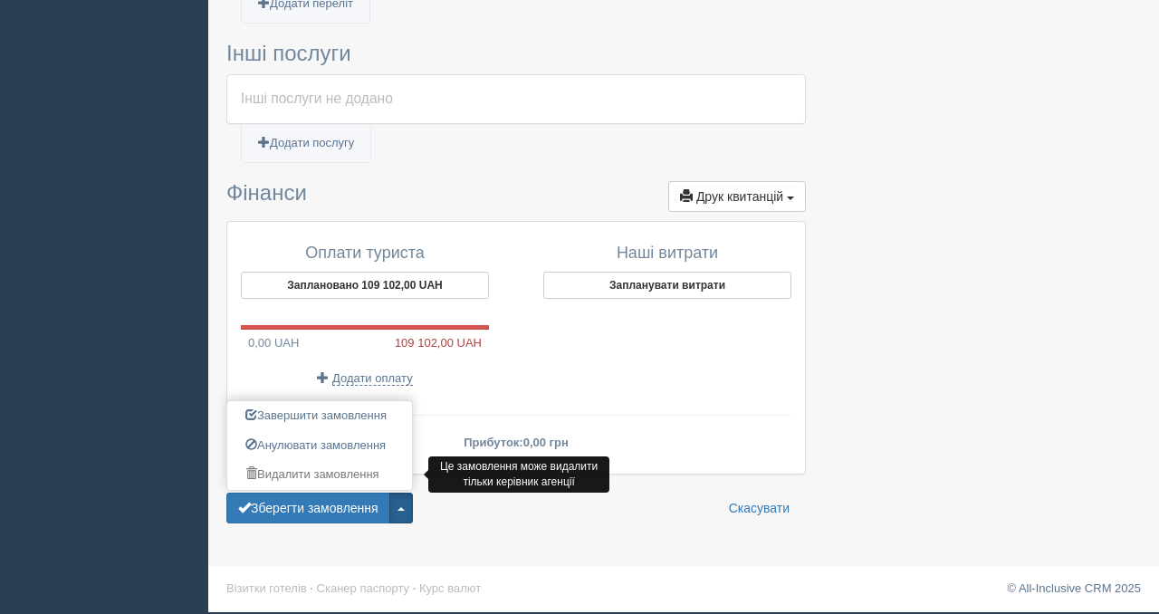
click at [367, 476] on link "Видалити замовлення" at bounding box center [319, 475] width 185 height 30
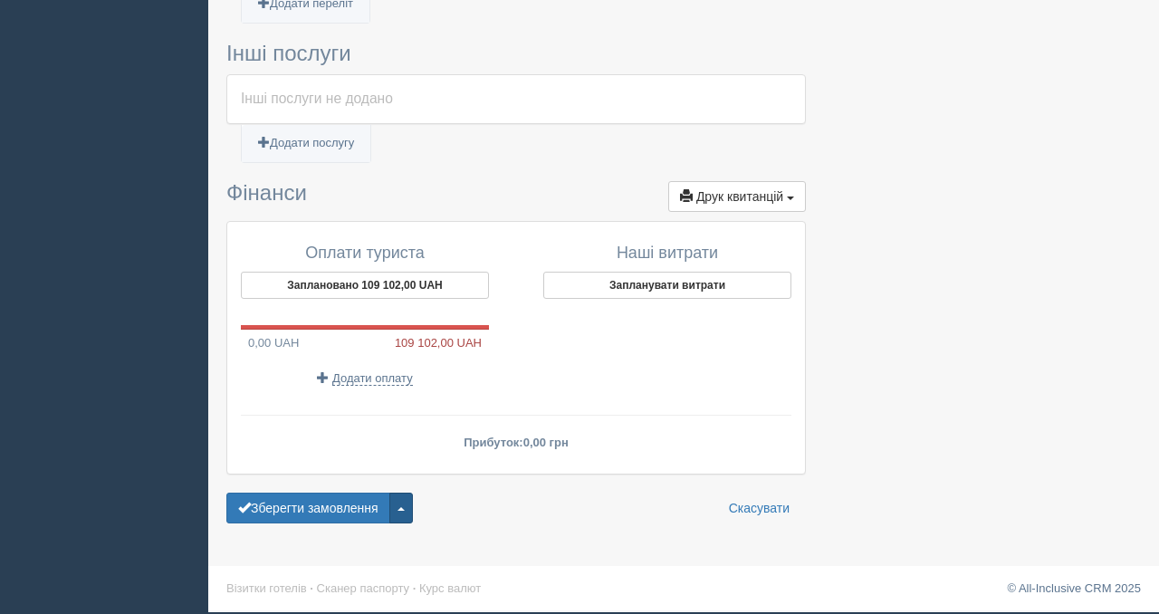
click at [413, 514] on button "button" at bounding box center [401, 507] width 24 height 31
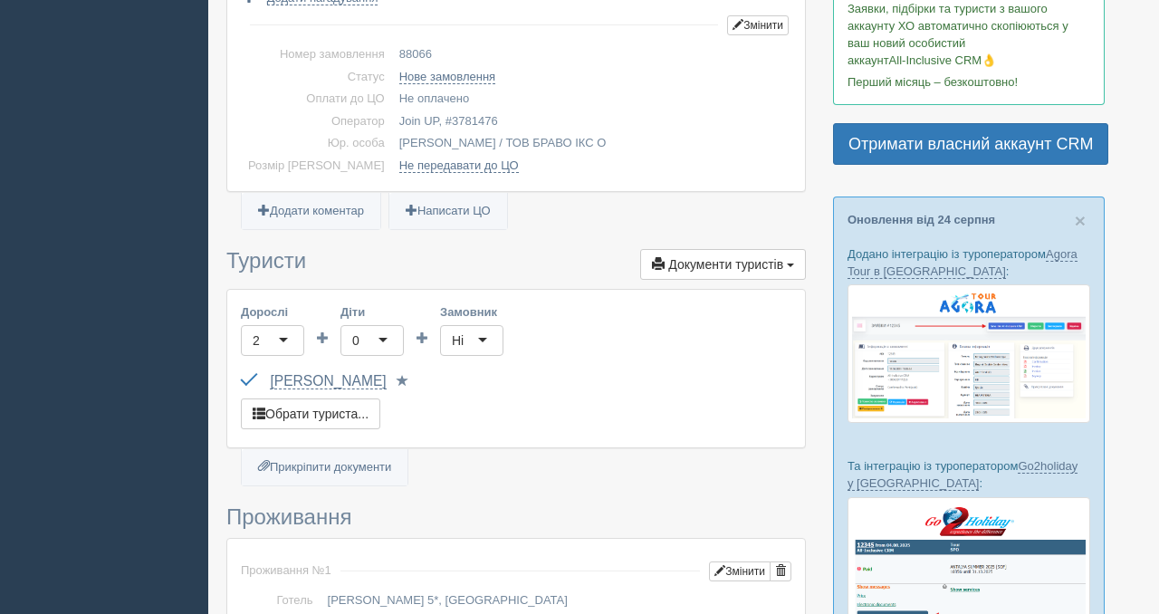
scroll to position [0, 0]
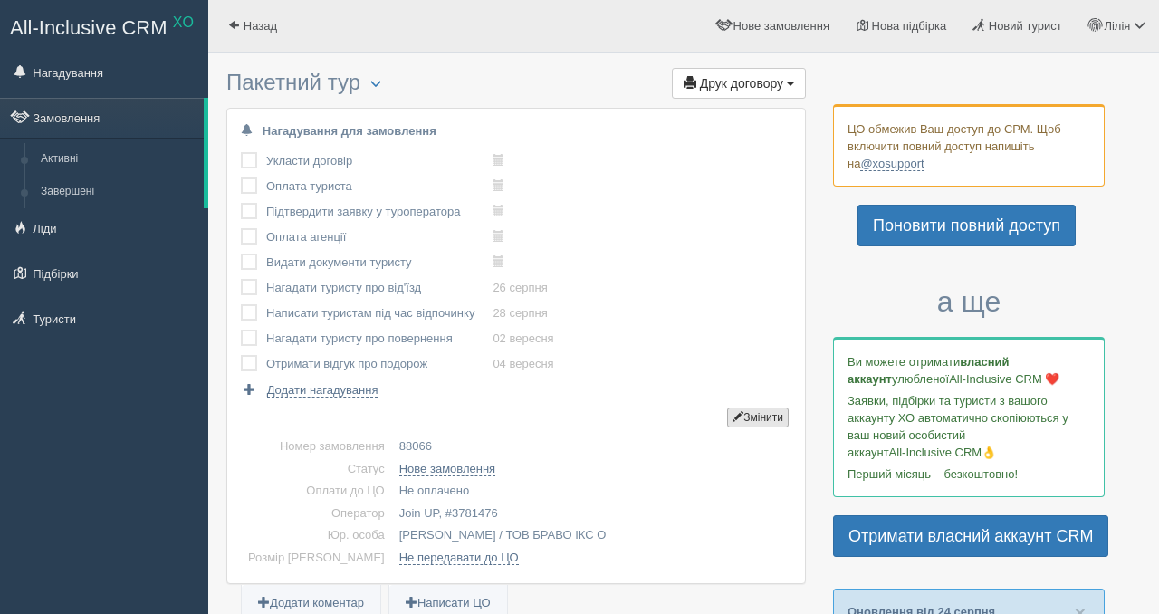
click at [732, 418] on span "button" at bounding box center [737, 416] width 11 height 11
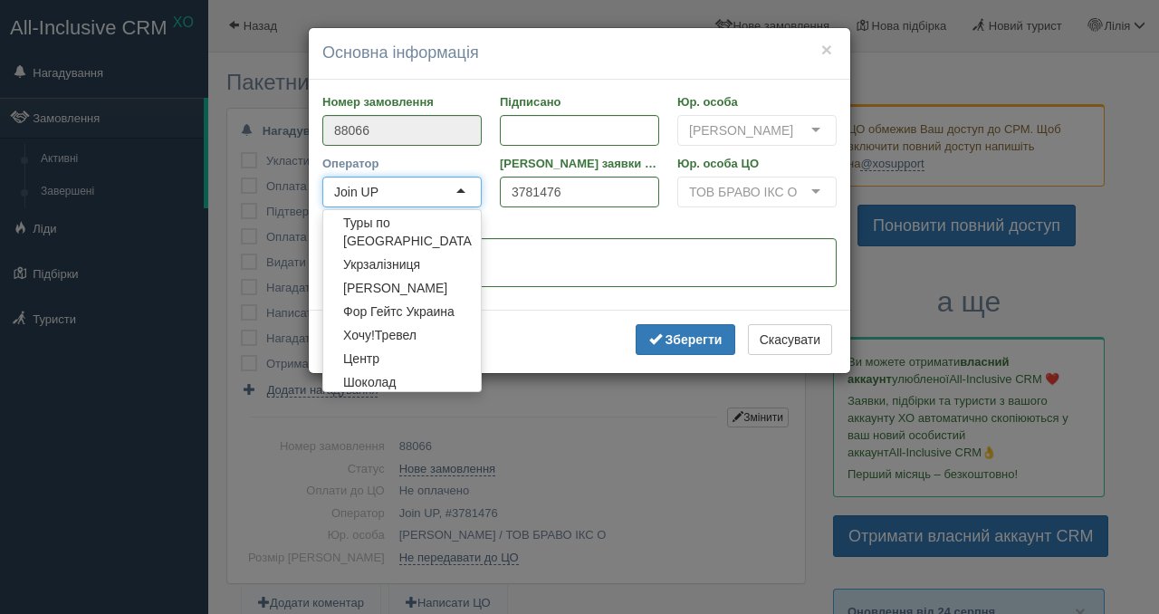
click at [446, 207] on div "Join UP" at bounding box center [401, 192] width 159 height 31
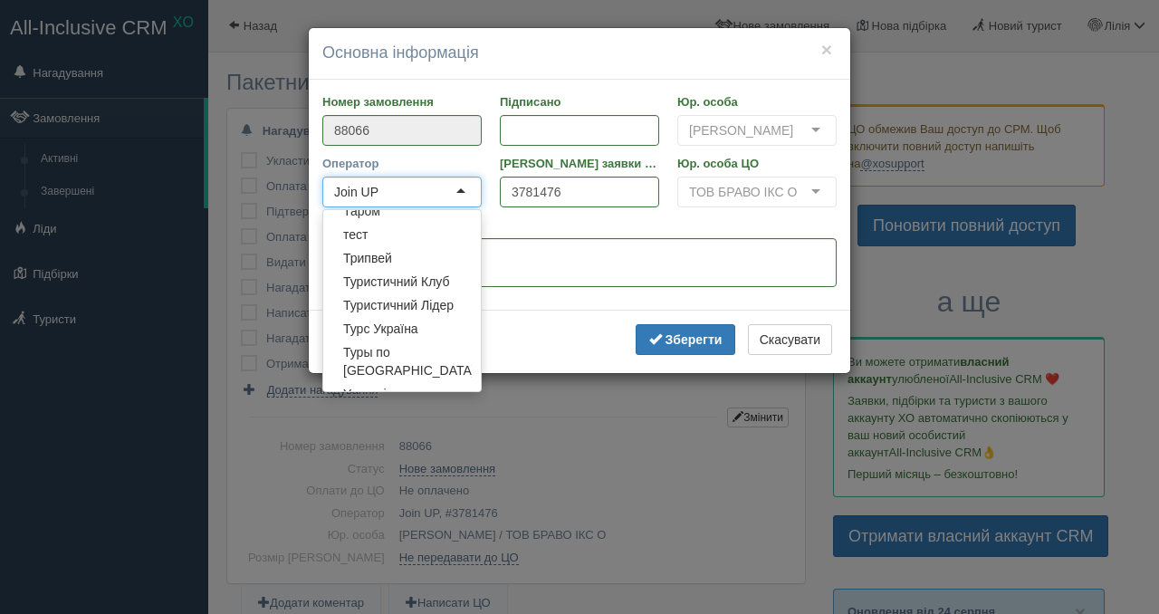
scroll to position [4941, 0]
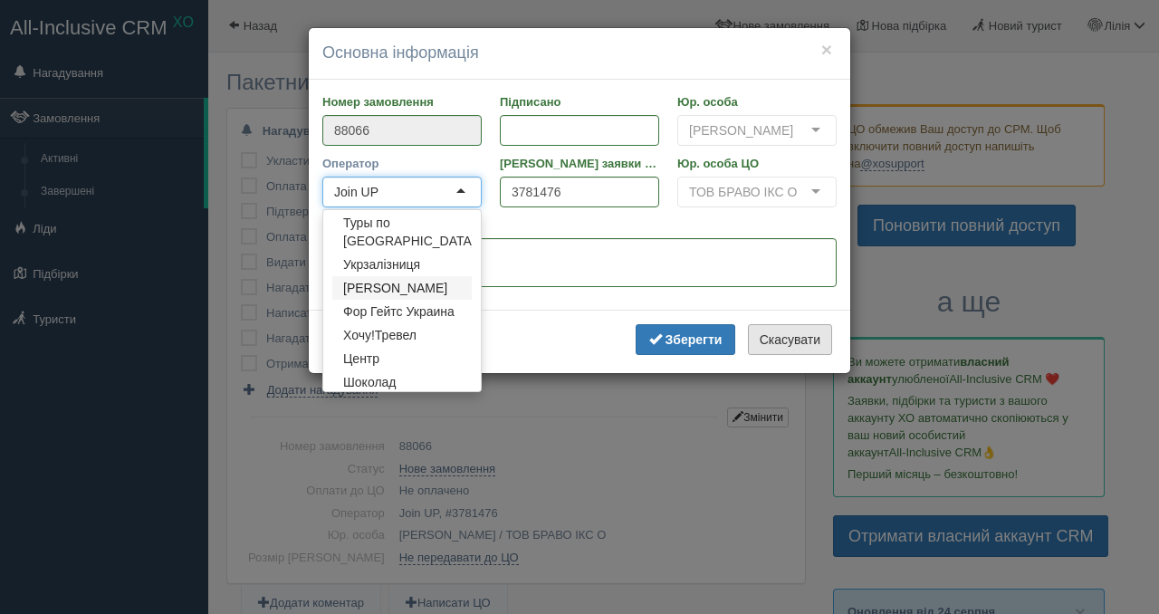
click at [773, 355] on button "Скасувати" at bounding box center [790, 339] width 84 height 31
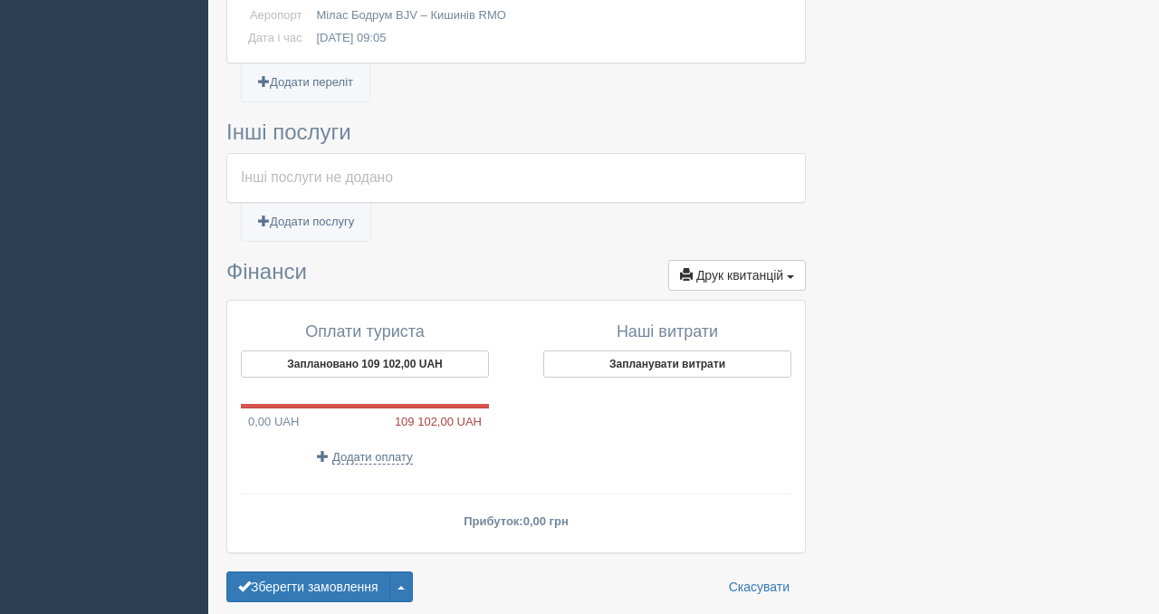
scroll to position [1453, 0]
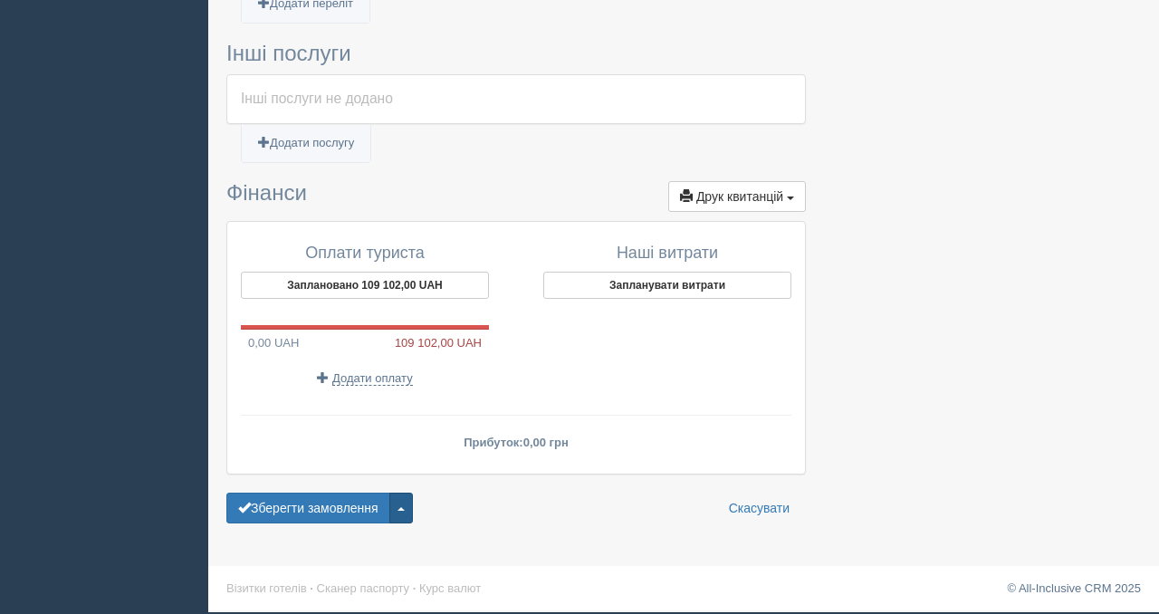
click at [405, 507] on span "button" at bounding box center [400, 509] width 7 height 4
click at [322, 441] on link "Анулювати замовлення" at bounding box center [319, 446] width 185 height 30
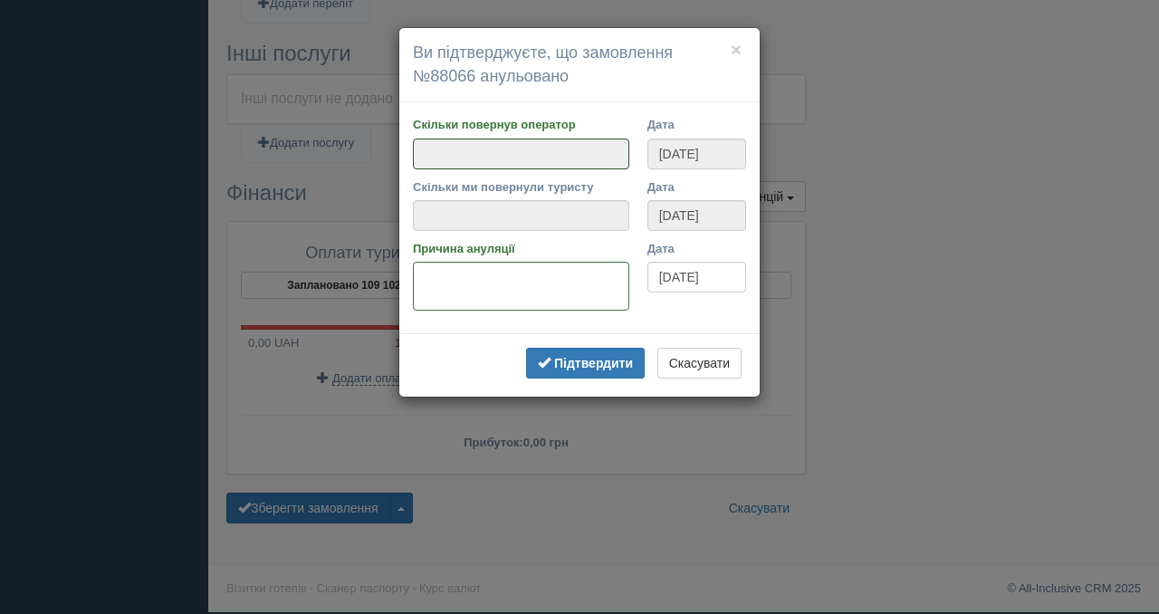
click at [494, 157] on input "Скільки повернув оператор" at bounding box center [521, 153] width 216 height 31
click at [483, 220] on input "Скільки ми повернули туристу" at bounding box center [521, 215] width 216 height 31
click at [488, 293] on textarea "Причина ануляції" at bounding box center [521, 286] width 216 height 49
click at [694, 359] on button "Скасувати" at bounding box center [699, 363] width 84 height 31
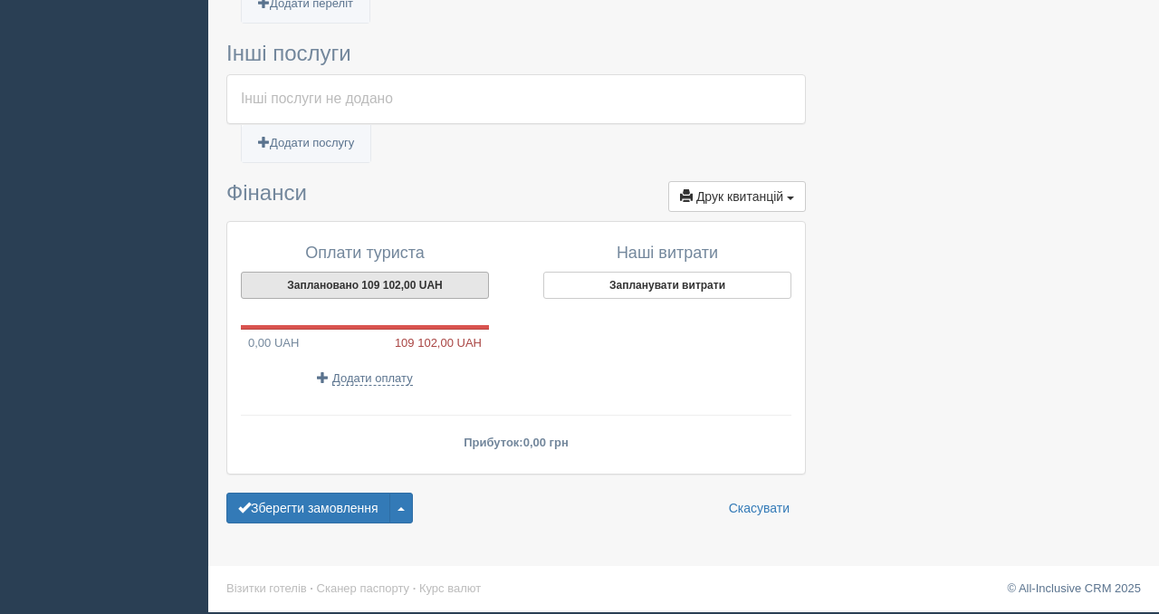
click at [375, 286] on button "Заплановано 109 102,00 UAH" at bounding box center [365, 285] width 248 height 27
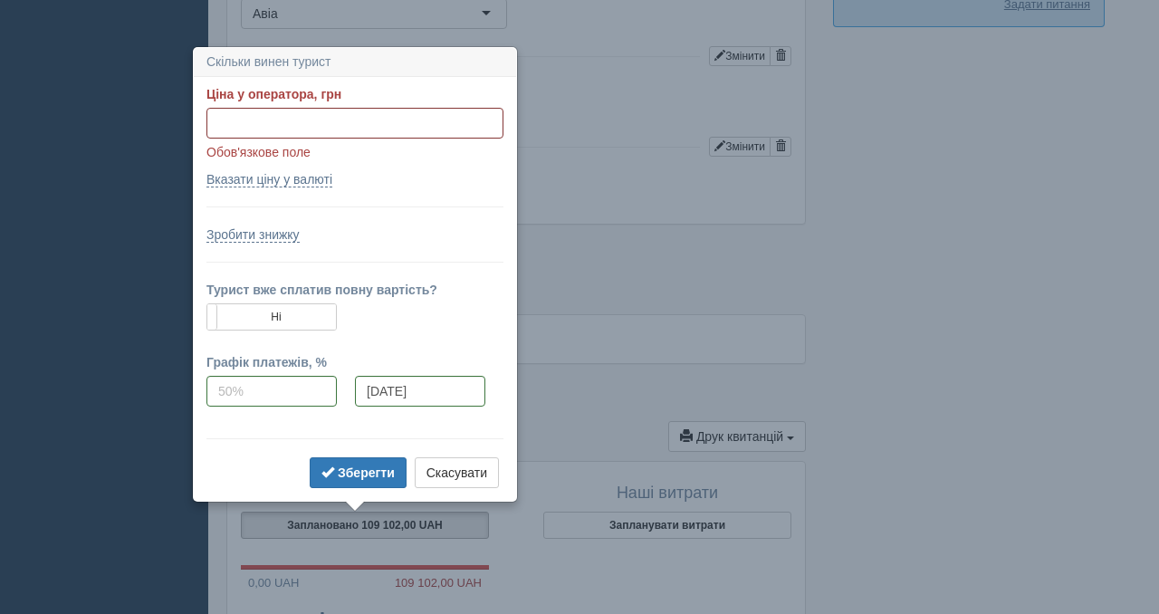
scroll to position [1201, 0]
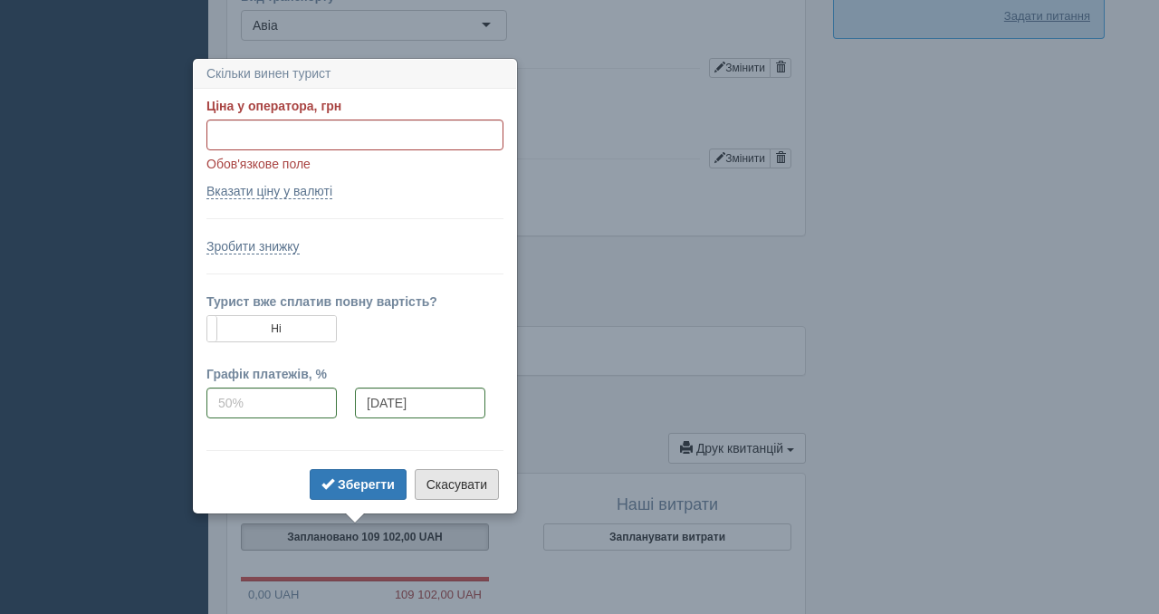
click at [455, 489] on button "Скасувати" at bounding box center [457, 484] width 84 height 31
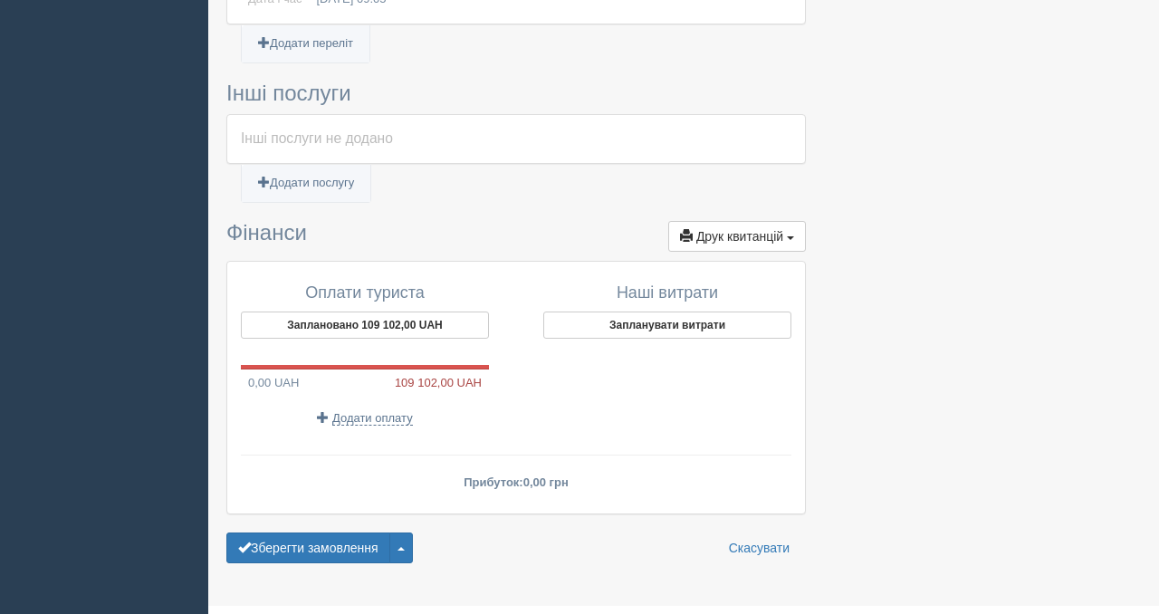
scroll to position [1453, 0]
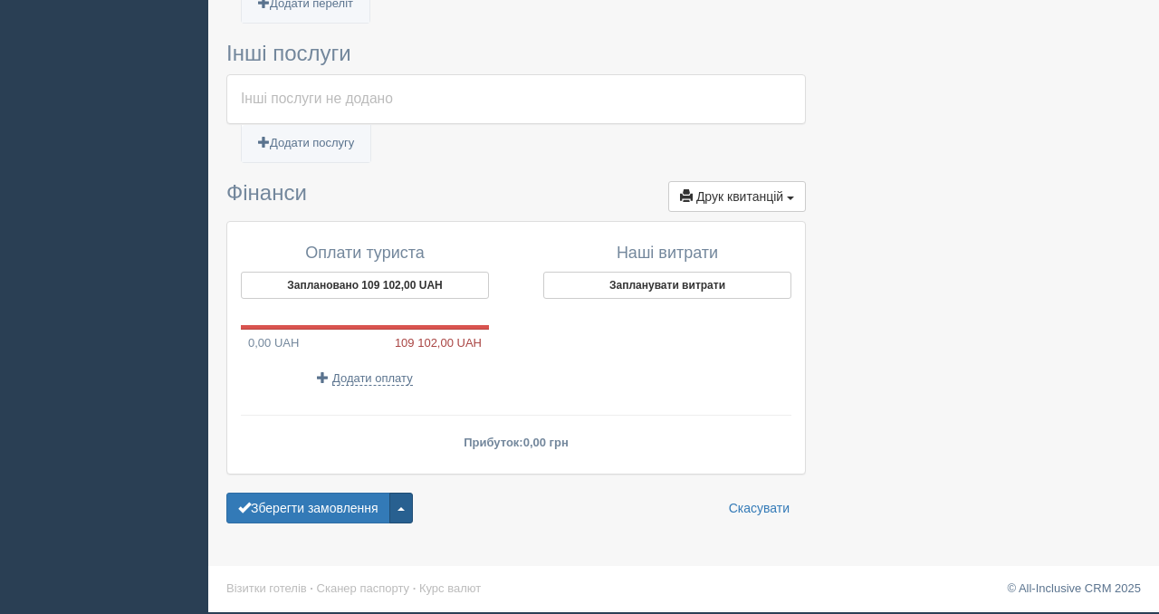
click at [413, 511] on button "button" at bounding box center [401, 507] width 24 height 31
click at [353, 443] on link "Анулювати замовлення" at bounding box center [319, 446] width 185 height 30
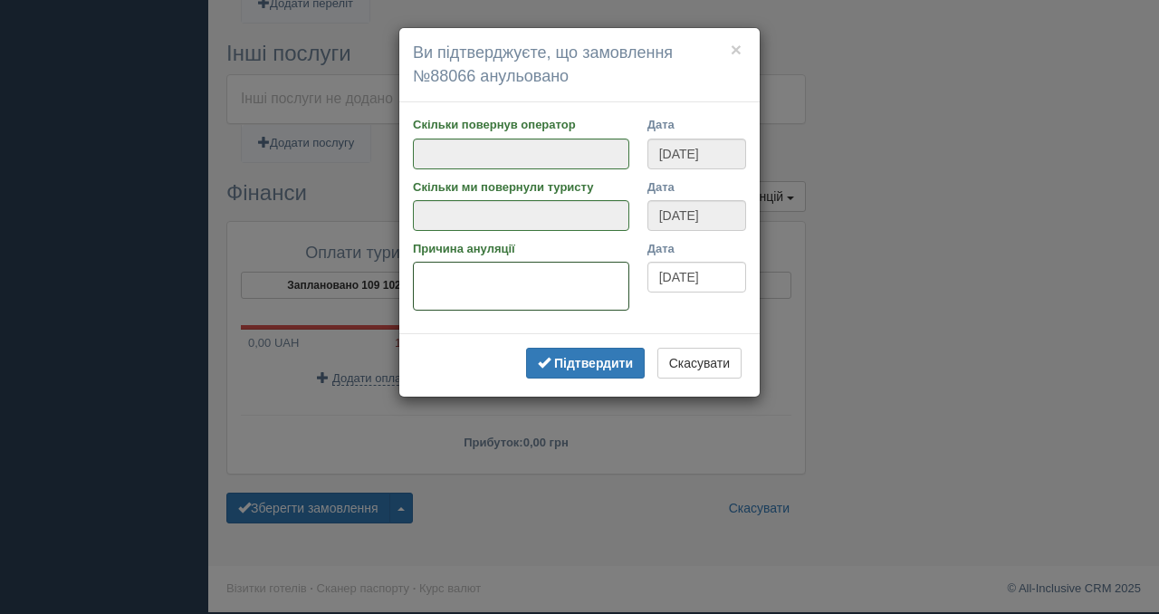
click at [508, 277] on textarea "Причина ануляції" at bounding box center [521, 286] width 216 height 49
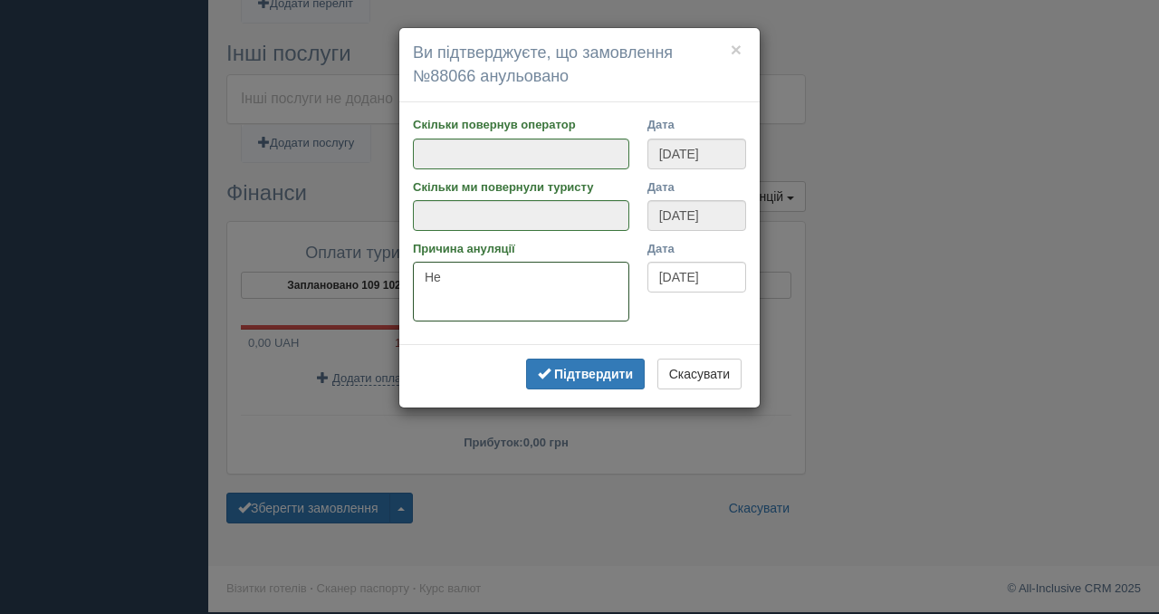
type textarea "[PERSON_NAME]"
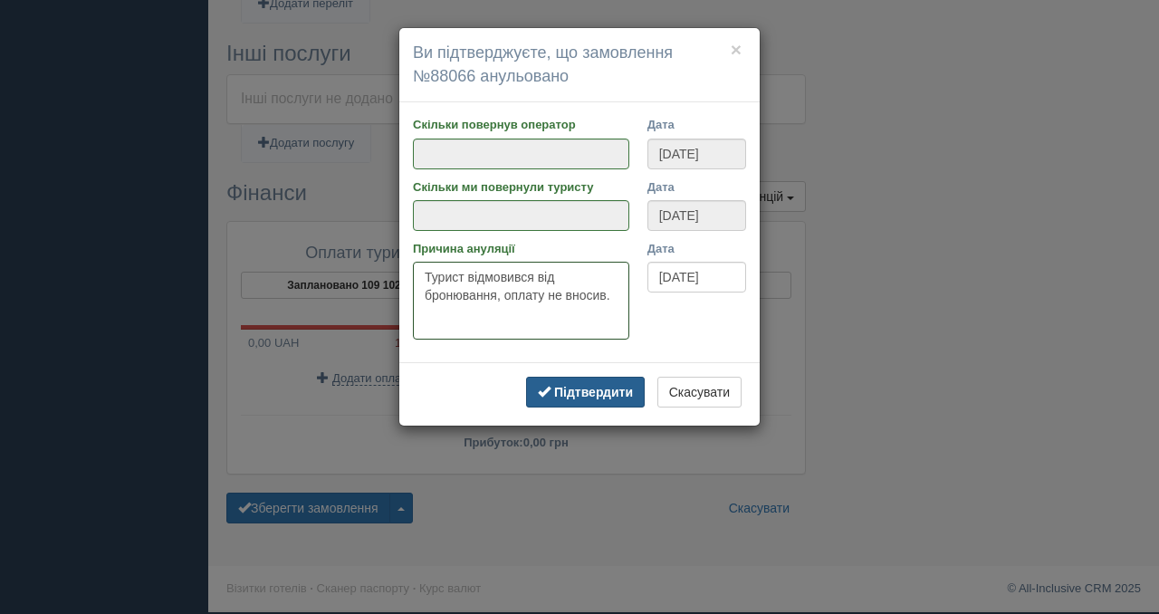
type textarea "Турист відмовився від бронювання, оплату не вносив."
click at [590, 398] on b "Підтвердити" at bounding box center [593, 392] width 79 height 14
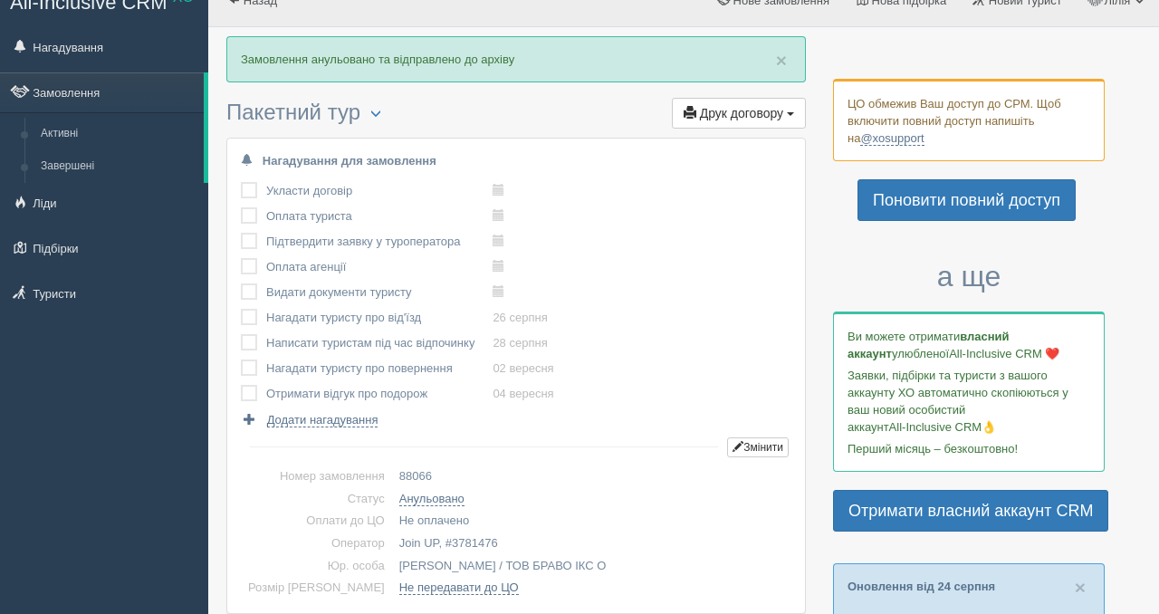
scroll to position [0, 0]
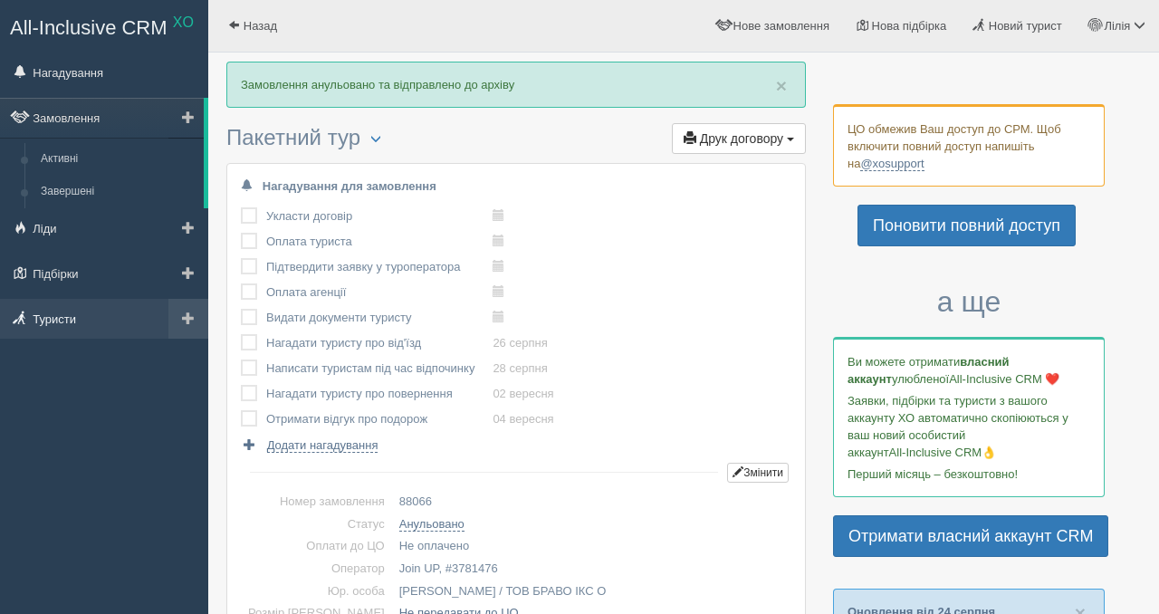
click at [62, 323] on link "Туристи" at bounding box center [104, 319] width 208 height 40
